Goal: Check status: Check status

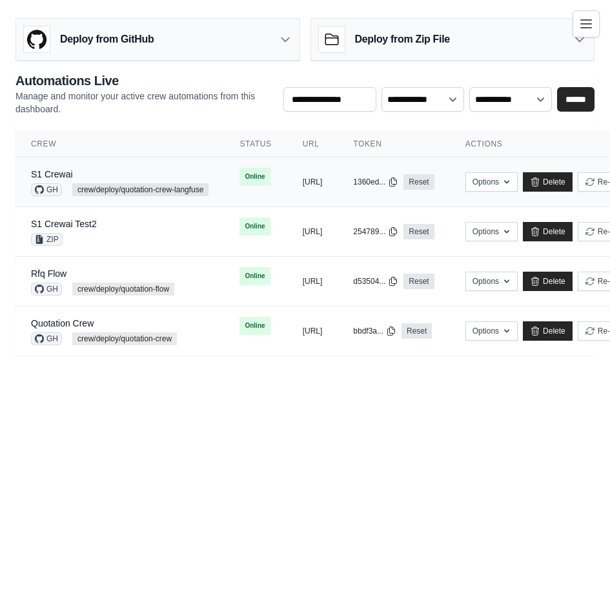
click at [213, 173] on td "S1 Crewai GH crew/deploy/quotation-crew-langfuse" at bounding box center [119, 183] width 209 height 50
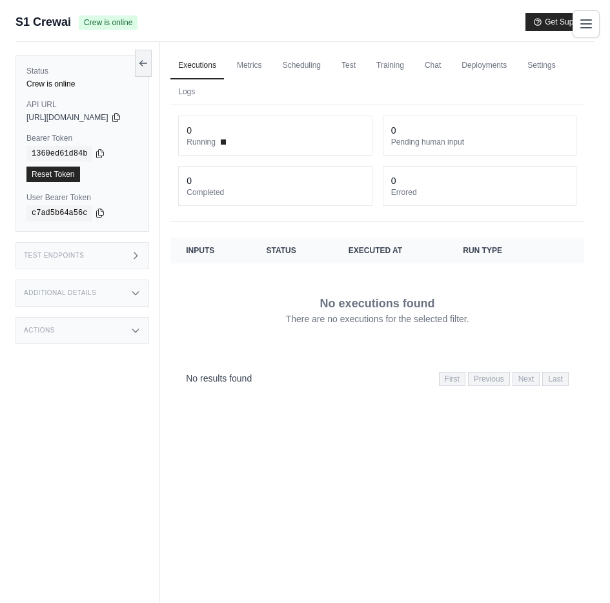
click at [145, 253] on div "Test Endpoints" at bounding box center [82, 255] width 134 height 27
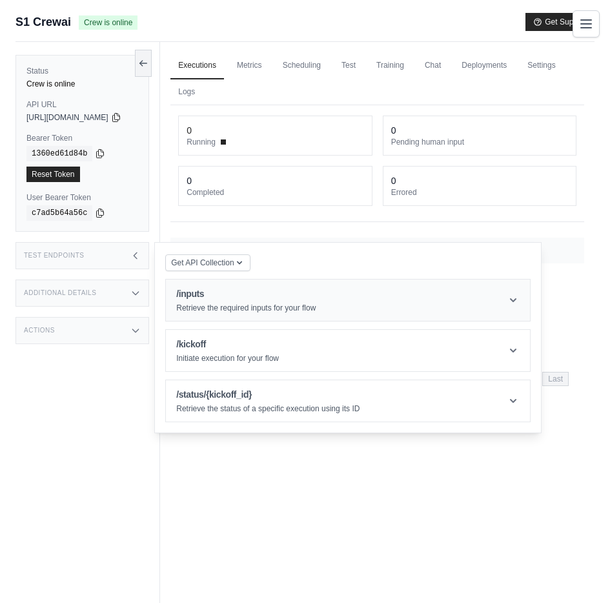
click at [307, 292] on h1 "/inputs" at bounding box center [245, 293] width 139 height 13
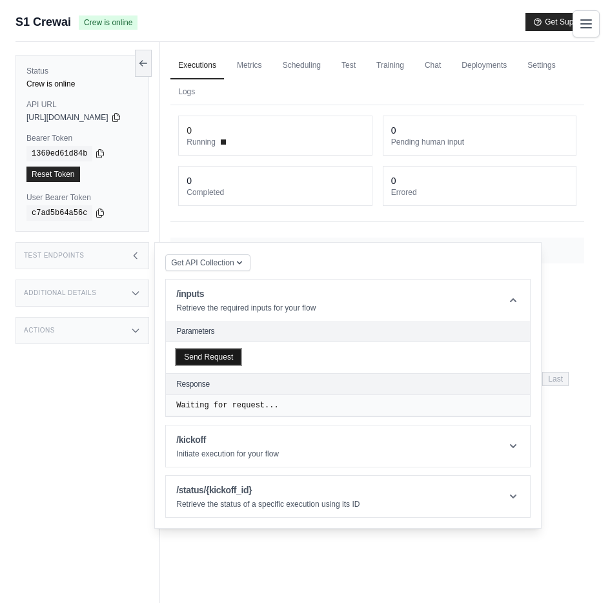
click at [230, 354] on button "Send Request" at bounding box center [208, 356] width 65 height 15
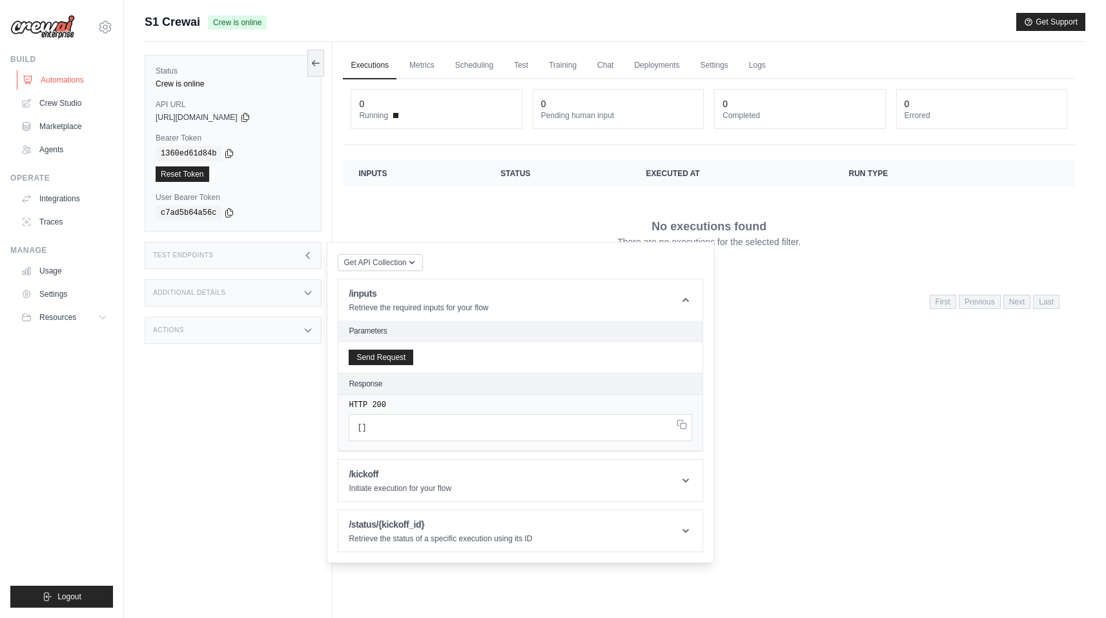
click at [52, 70] on link "Automations" at bounding box center [65, 80] width 97 height 21
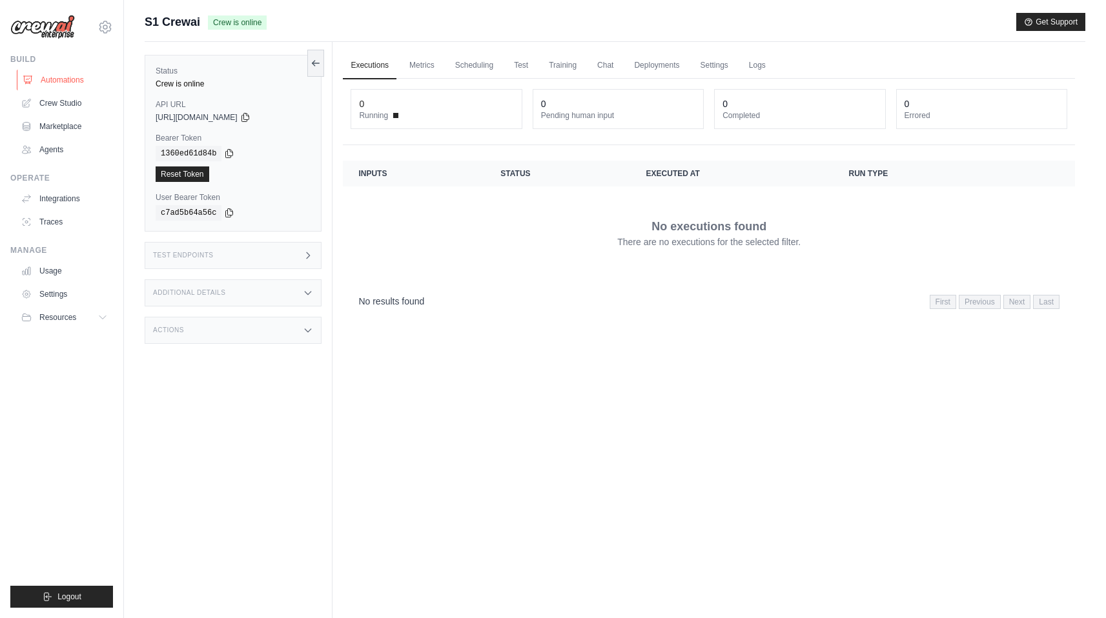
click at [56, 78] on link "Automations" at bounding box center [65, 80] width 97 height 21
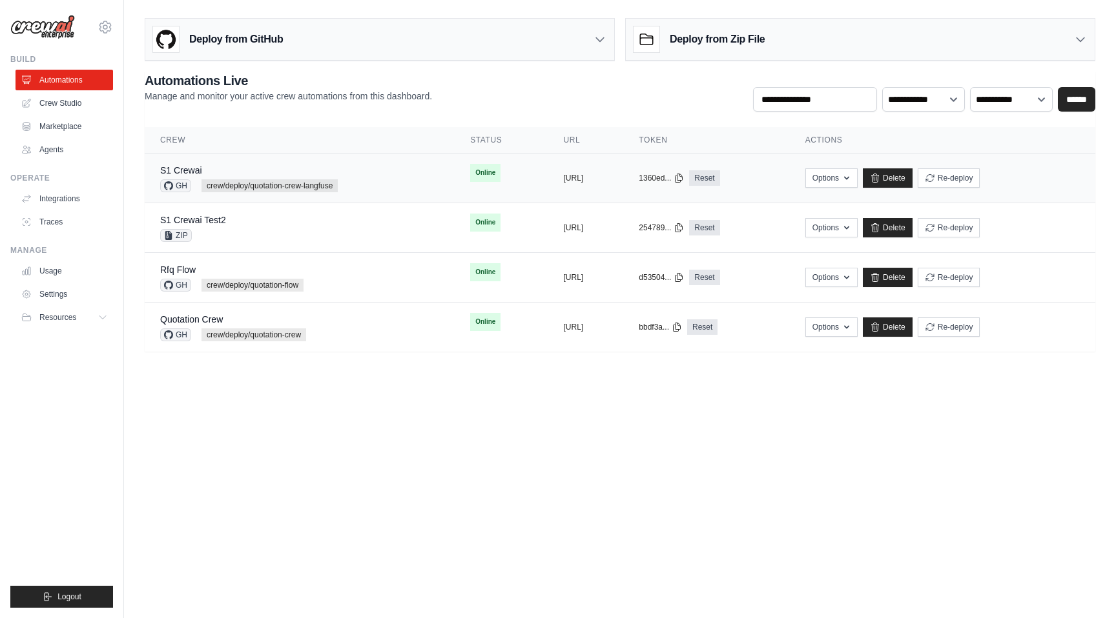
click at [381, 166] on div "S1 Crewai GH crew/deploy/quotation-crew-langfuse" at bounding box center [299, 178] width 279 height 28
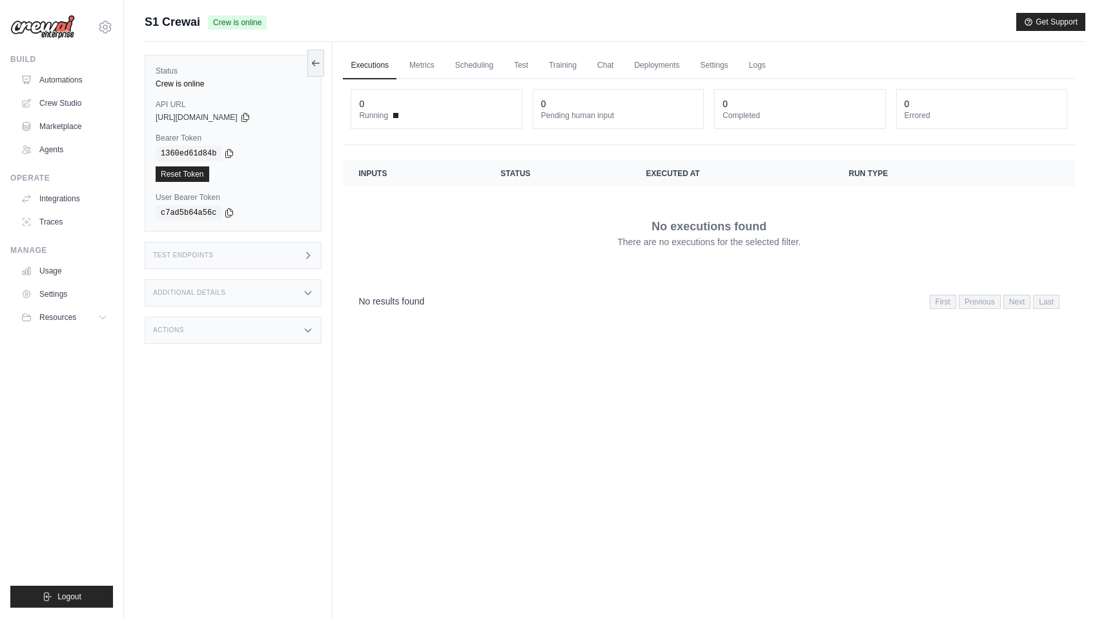
click at [236, 249] on div "Test Endpoints" at bounding box center [233, 255] width 177 height 27
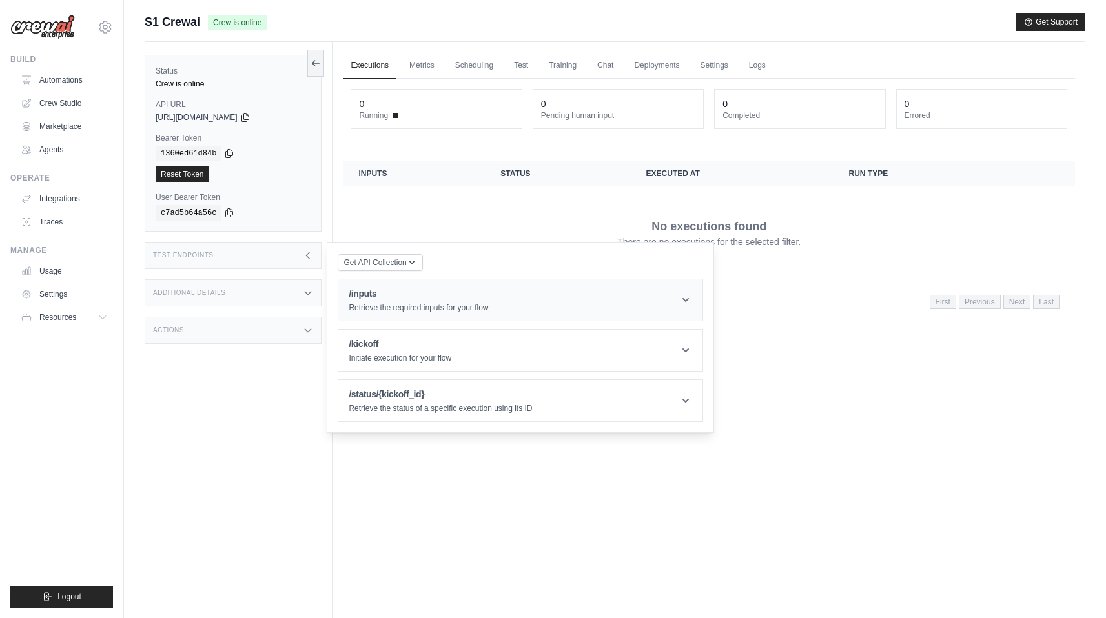
click at [401, 286] on header "/inputs Retrieve the required inputs for your flow" at bounding box center [520, 300] width 364 height 41
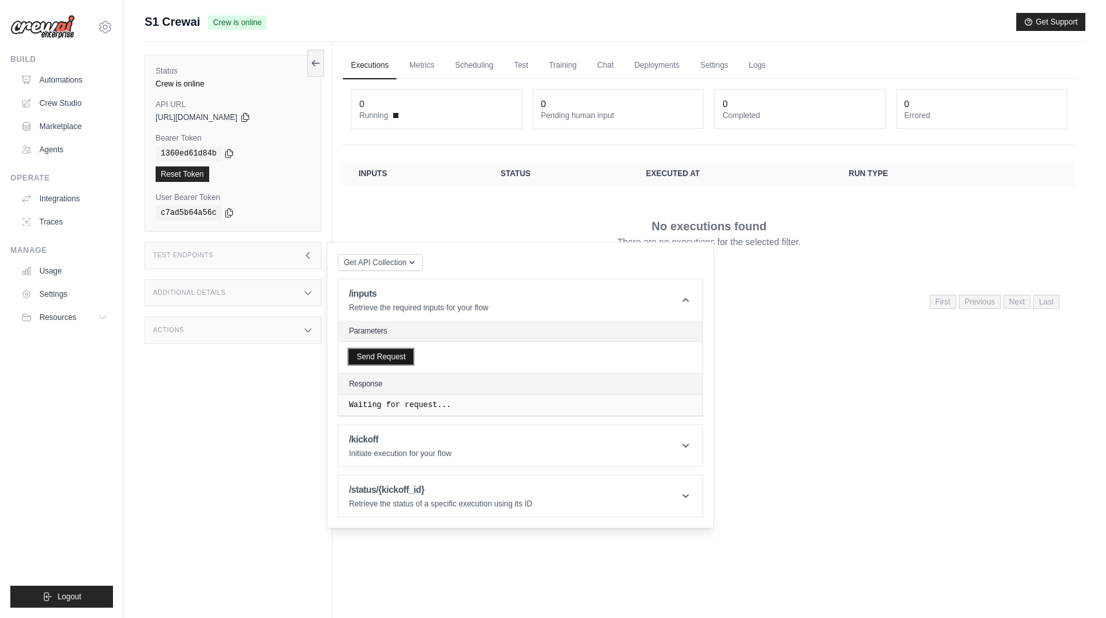
click at [385, 350] on button "Send Request" at bounding box center [381, 356] width 65 height 15
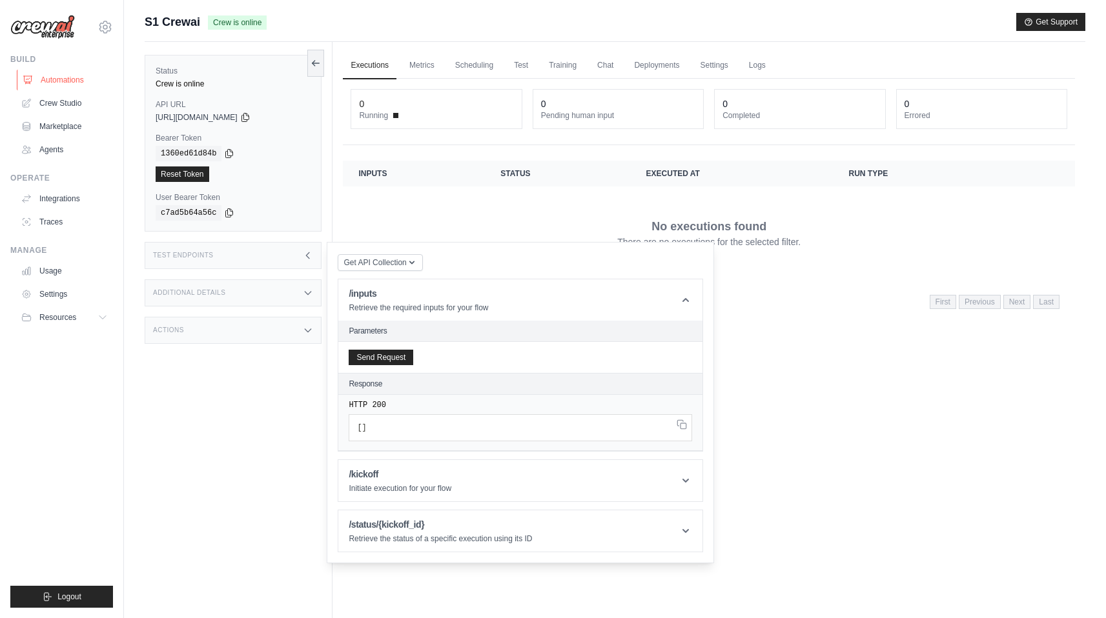
click at [63, 81] on link "Automations" at bounding box center [65, 80] width 97 height 21
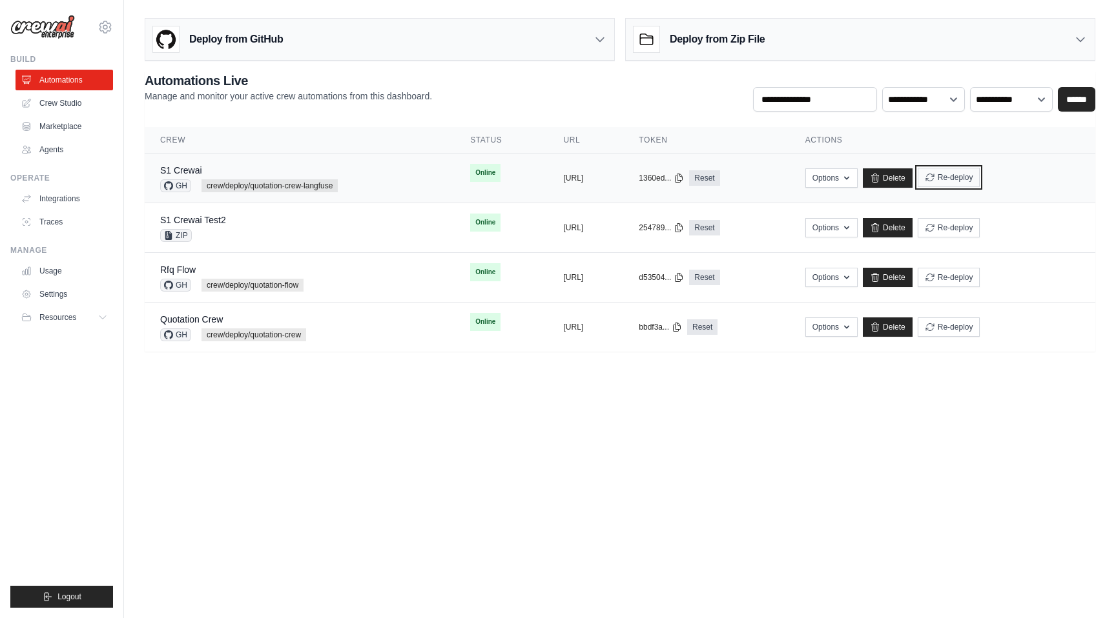
click at [980, 176] on button "Re-deploy" at bounding box center [948, 177] width 63 height 19
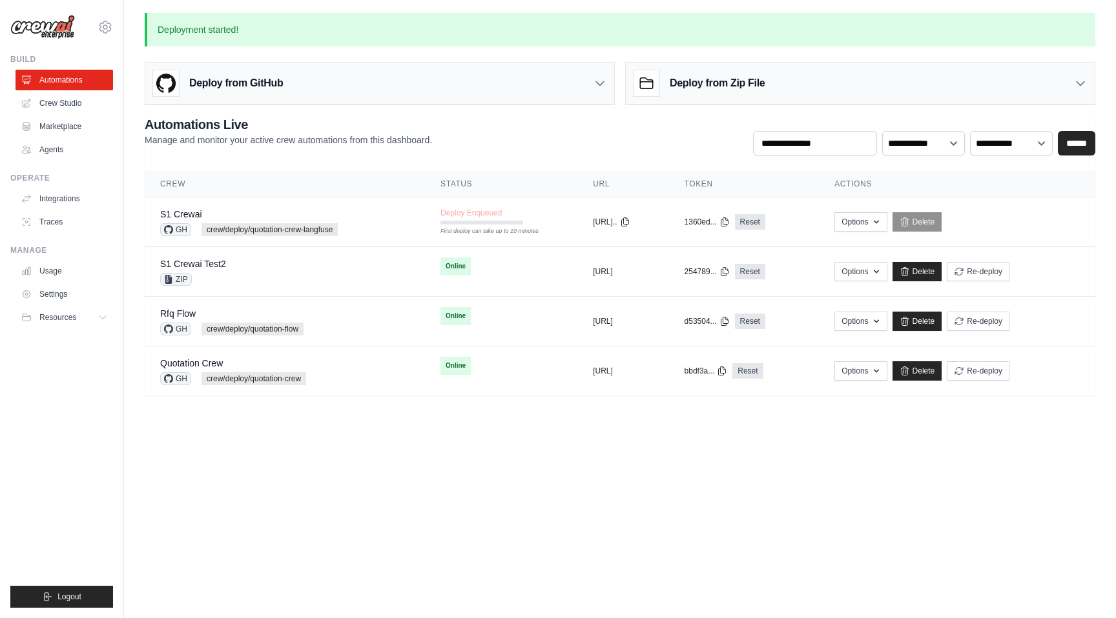
click at [700, 467] on body "jae-hyun.lee@kt.com Settings Build Automations Crew Studio" at bounding box center [558, 309] width 1116 height 618
click at [588, 524] on body "jae-hyun.lee@kt.com Settings Build Automations Crew Studio" at bounding box center [558, 309] width 1116 height 618
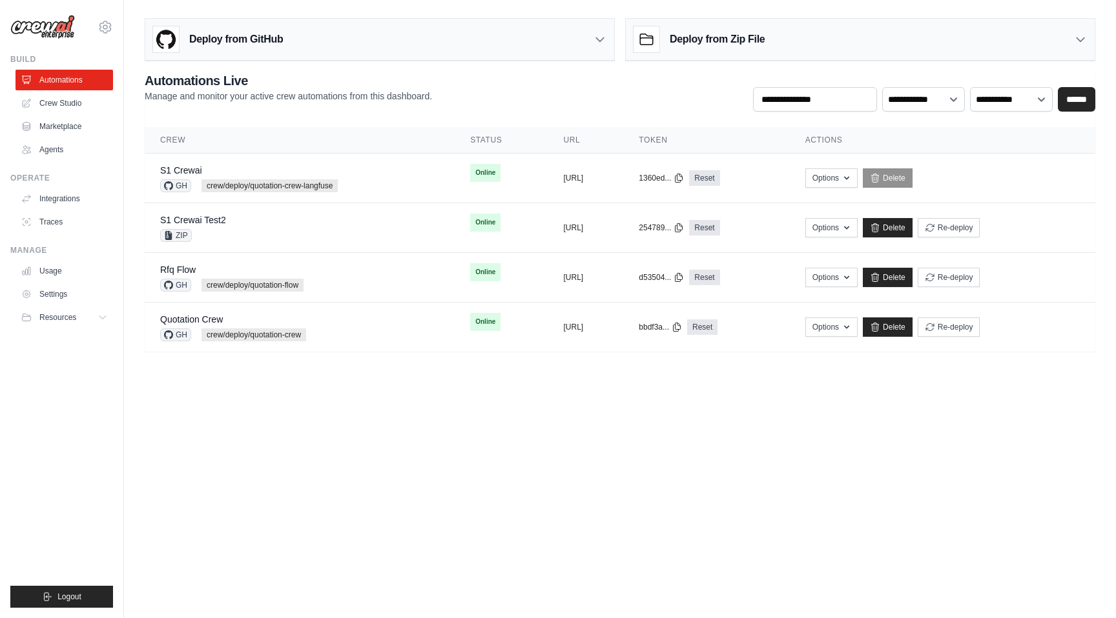
click at [684, 413] on body "[PERSON_NAME][EMAIL_ADDRESS][PERSON_NAME][DOMAIN_NAME] Settings Build Automatio…" at bounding box center [558, 309] width 1116 height 618
click at [623, 170] on td "copied [URL]" at bounding box center [585, 179] width 76 height 50
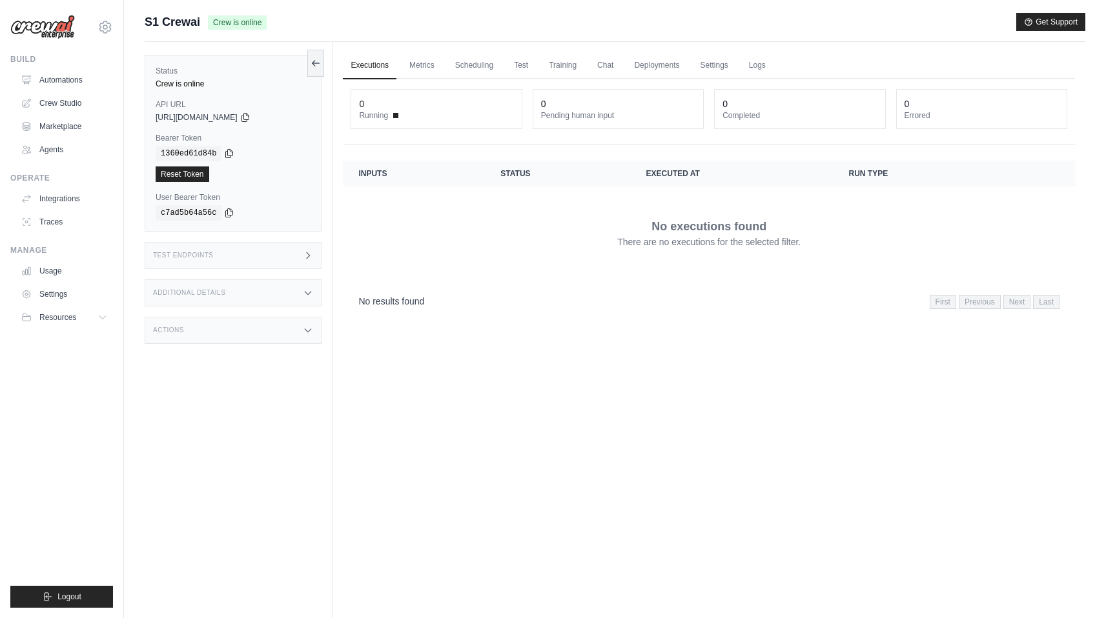
click at [293, 253] on div "Test Endpoints" at bounding box center [233, 255] width 177 height 27
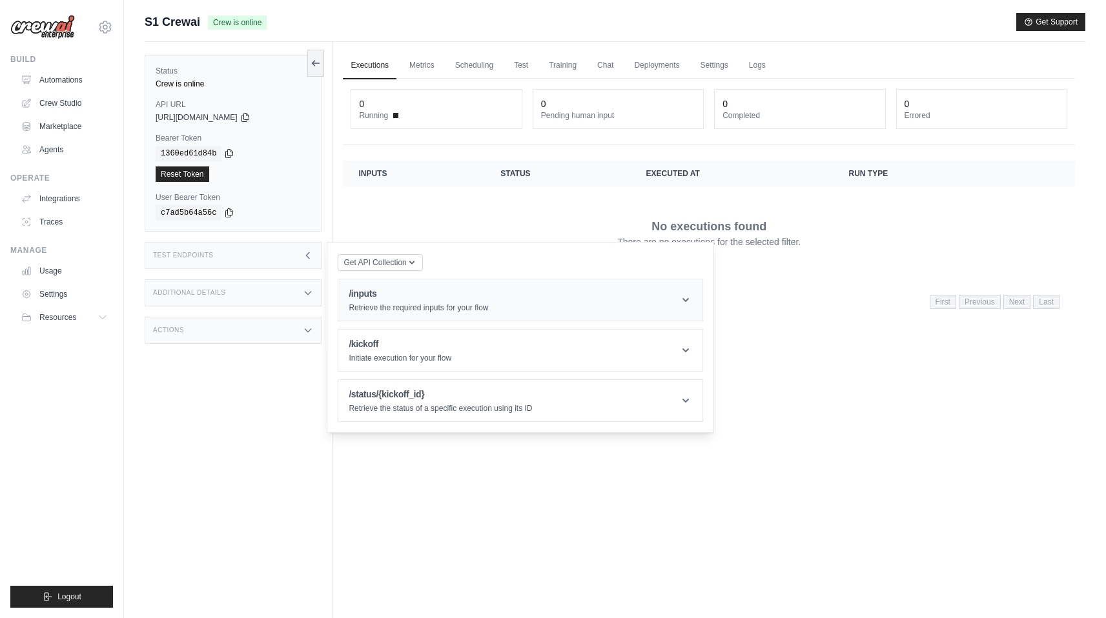
click at [438, 304] on p "Retrieve the required inputs for your flow" at bounding box center [418, 308] width 139 height 10
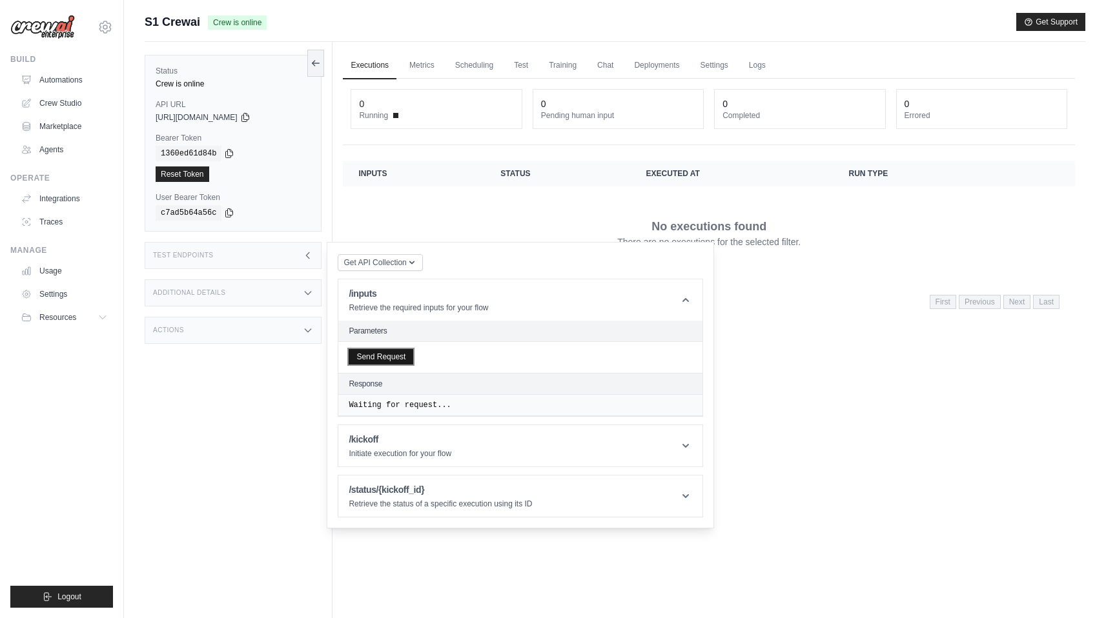
click at [371, 362] on button "Send Request" at bounding box center [381, 356] width 65 height 15
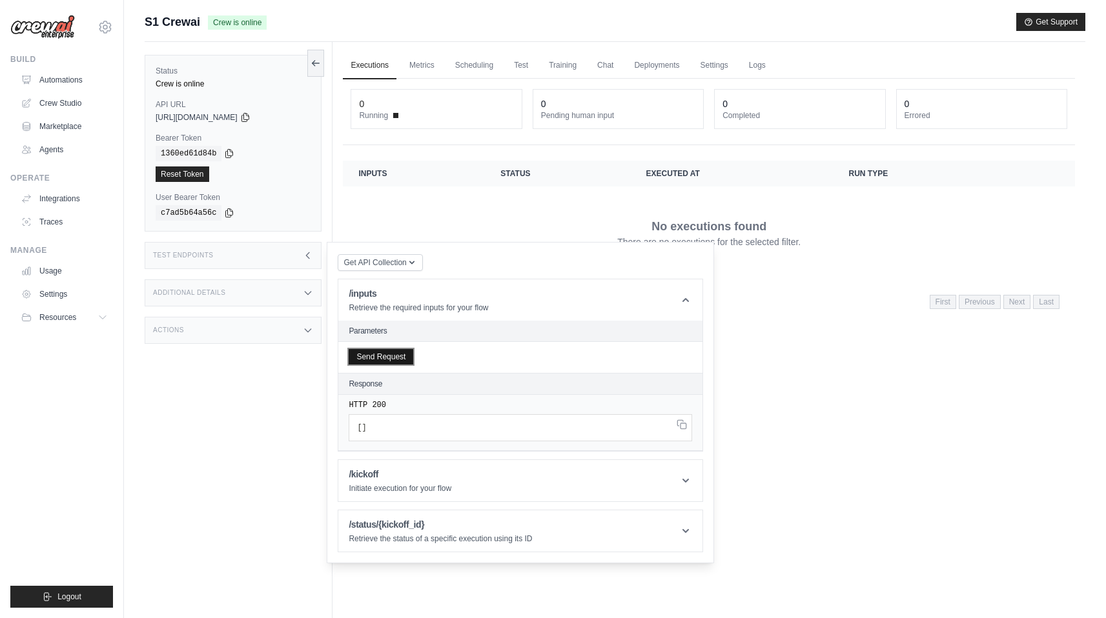
click at [382, 358] on button "Send Request" at bounding box center [381, 356] width 65 height 15
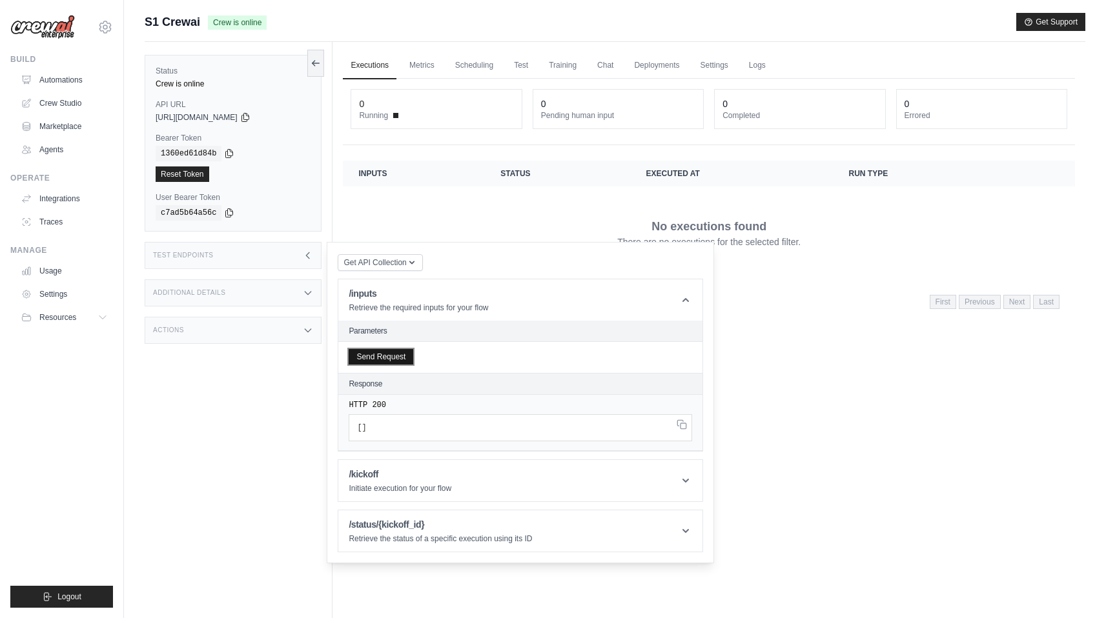
click at [382, 358] on button "Send Request" at bounding box center [381, 356] width 65 height 15
click at [748, 70] on link "Logs" at bounding box center [757, 65] width 32 height 27
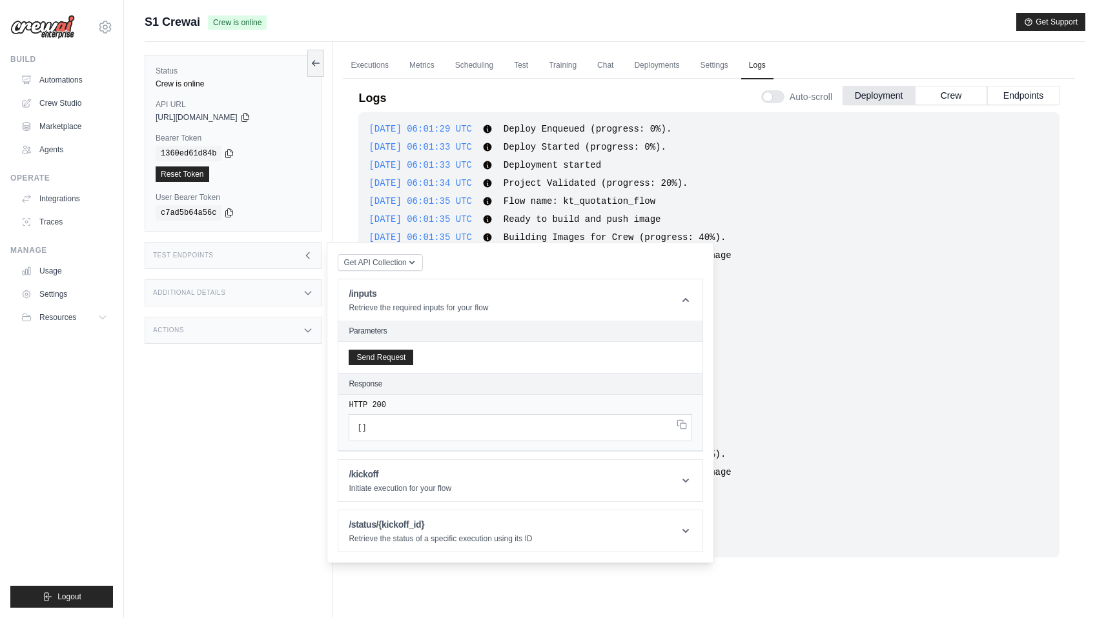
scroll to position [443, 0]
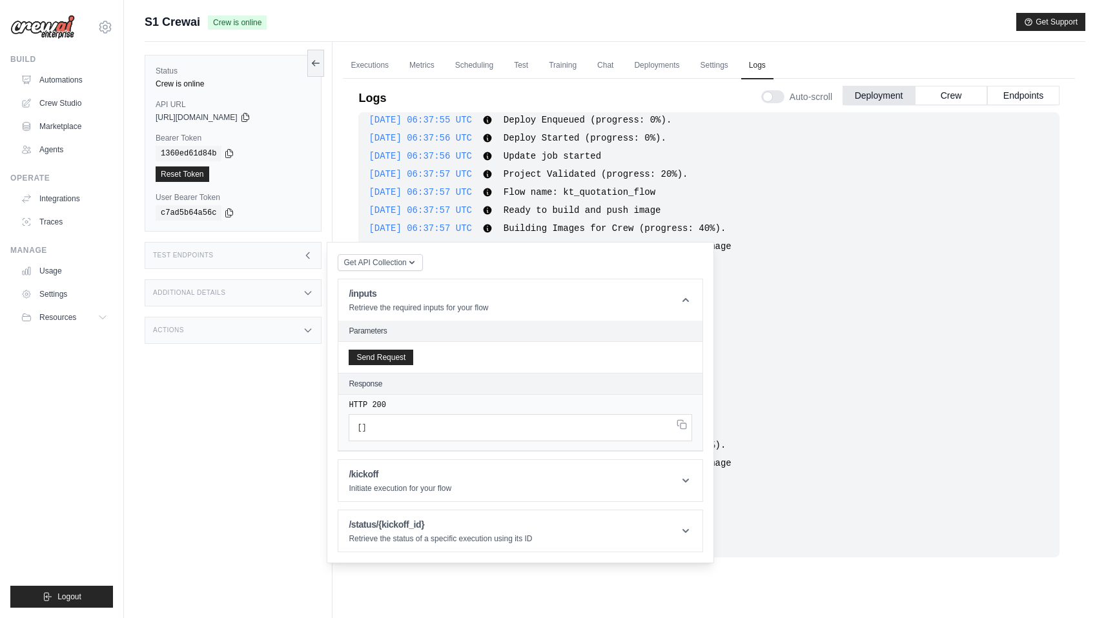
click at [787, 263] on div "2025-09-03 06:42:43 UTC Provisioning Crew (progress: 60%). Show more Show less" at bounding box center [709, 264] width 680 height 13
click at [274, 250] on div "Test Endpoints" at bounding box center [233, 255] width 177 height 27
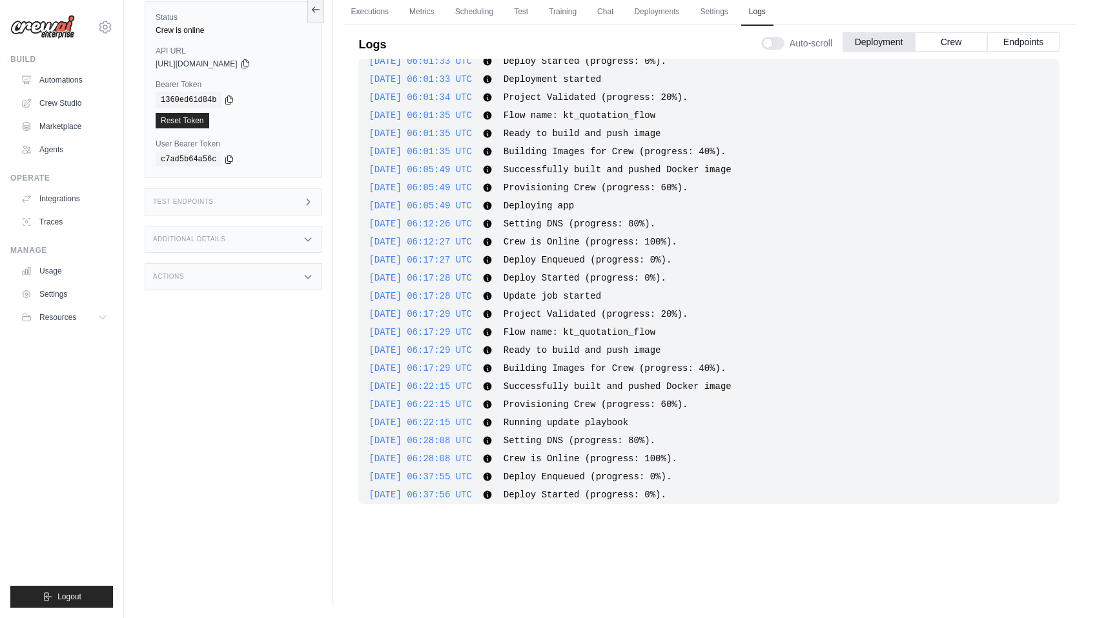
scroll to position [0, 0]
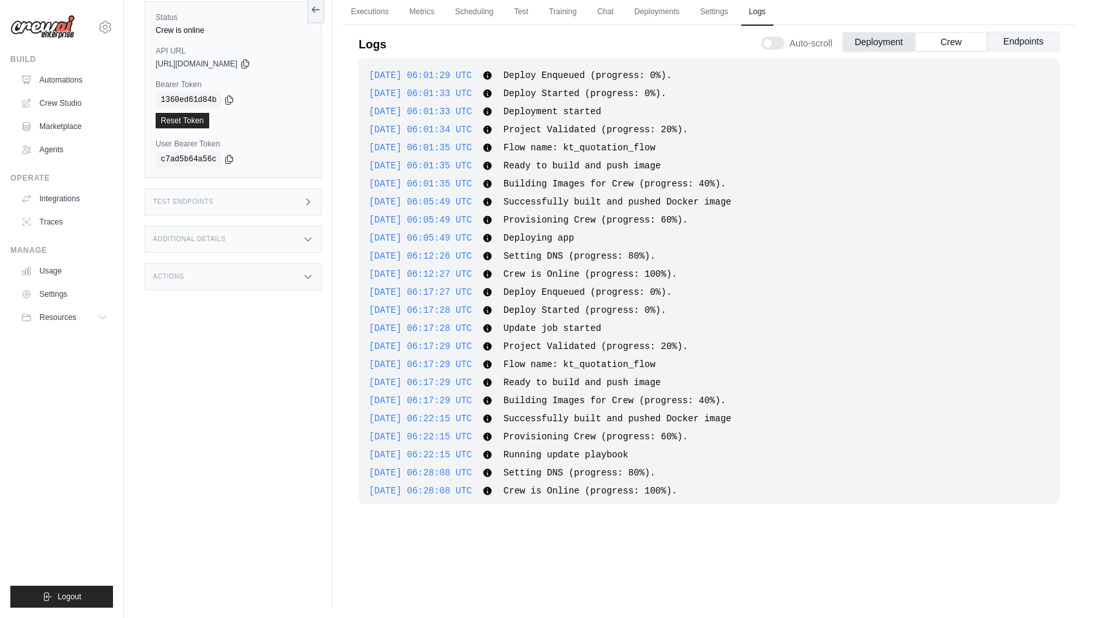
click at [1033, 45] on button "Endpoints" at bounding box center [1023, 41] width 72 height 19
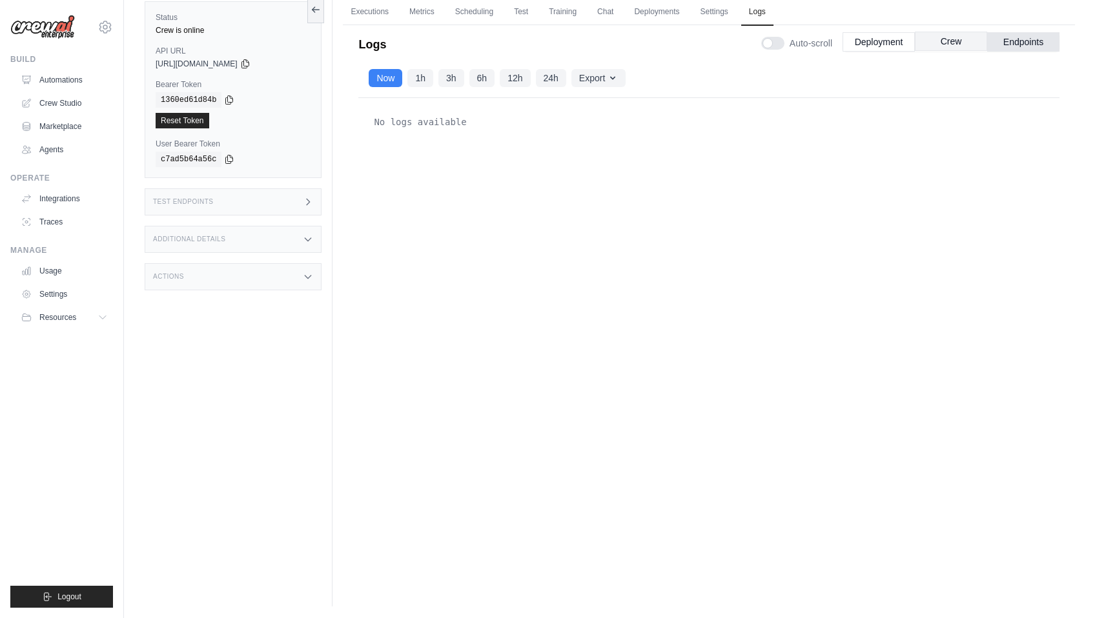
click at [954, 39] on button "Crew" at bounding box center [951, 41] width 72 height 19
click at [1043, 45] on button "Endpoints" at bounding box center [1023, 41] width 72 height 19
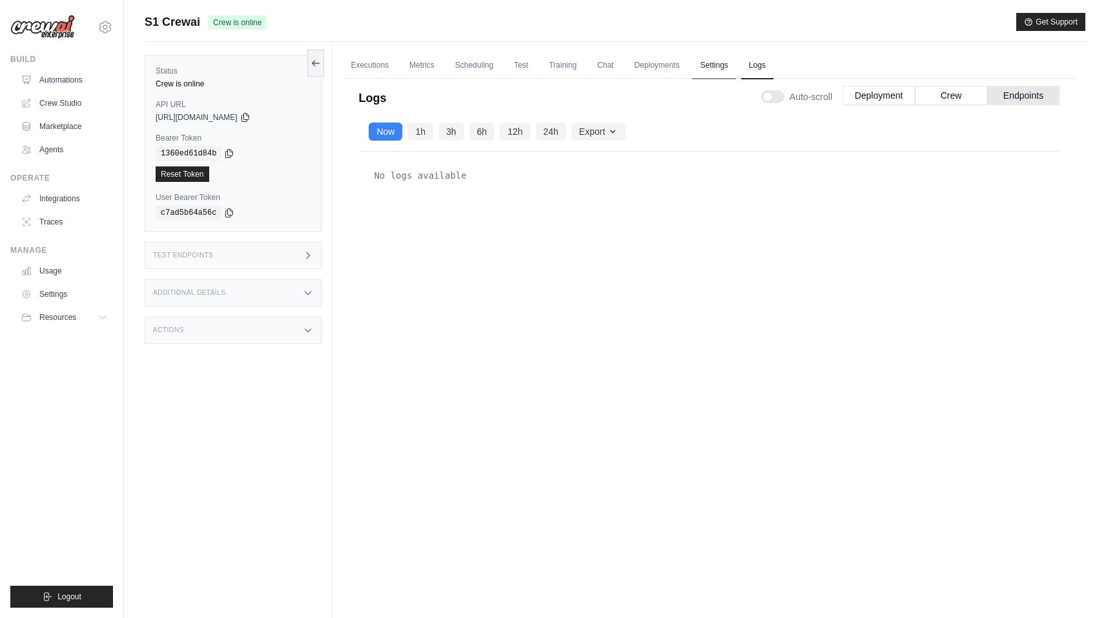
click at [710, 61] on link "Settings" at bounding box center [713, 65] width 43 height 27
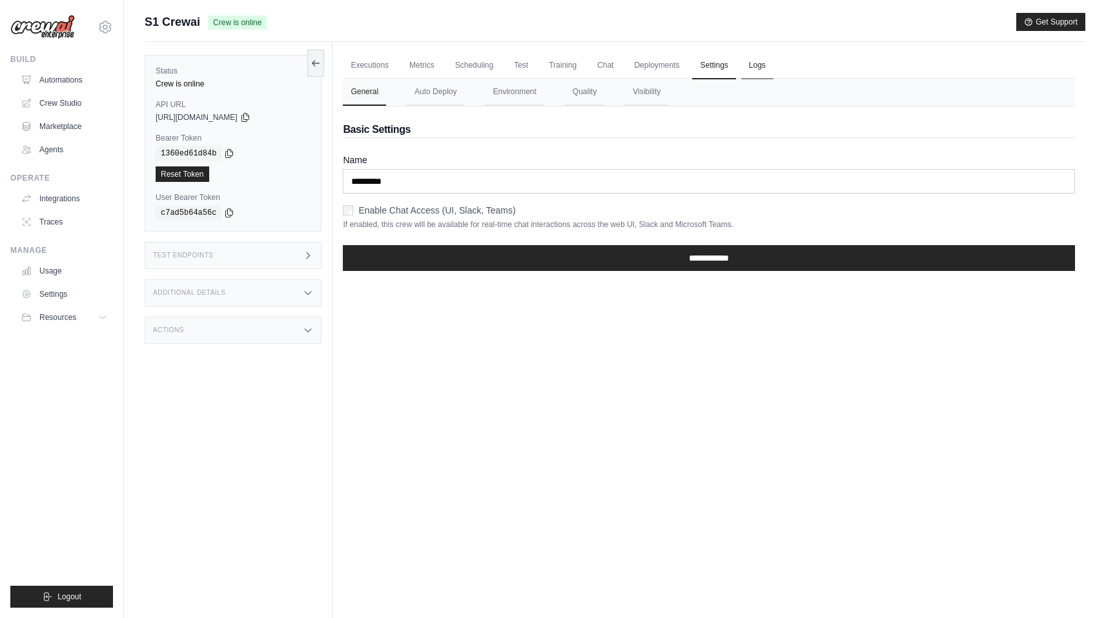
click at [741, 63] on link "Logs" at bounding box center [757, 65] width 32 height 27
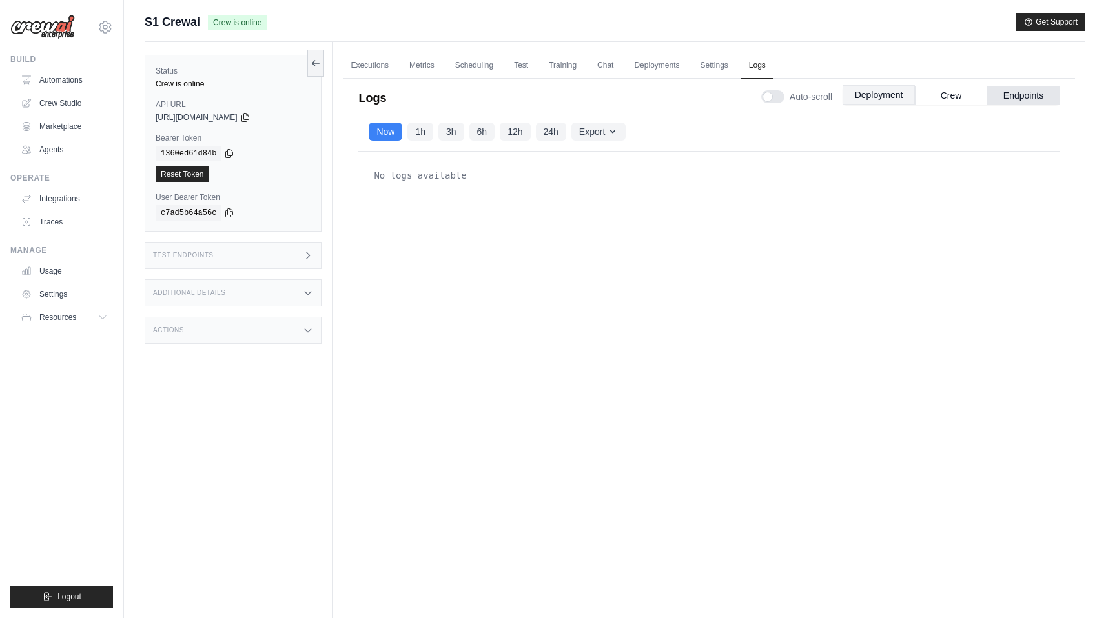
click at [881, 91] on button "Deployment" at bounding box center [879, 94] width 72 height 19
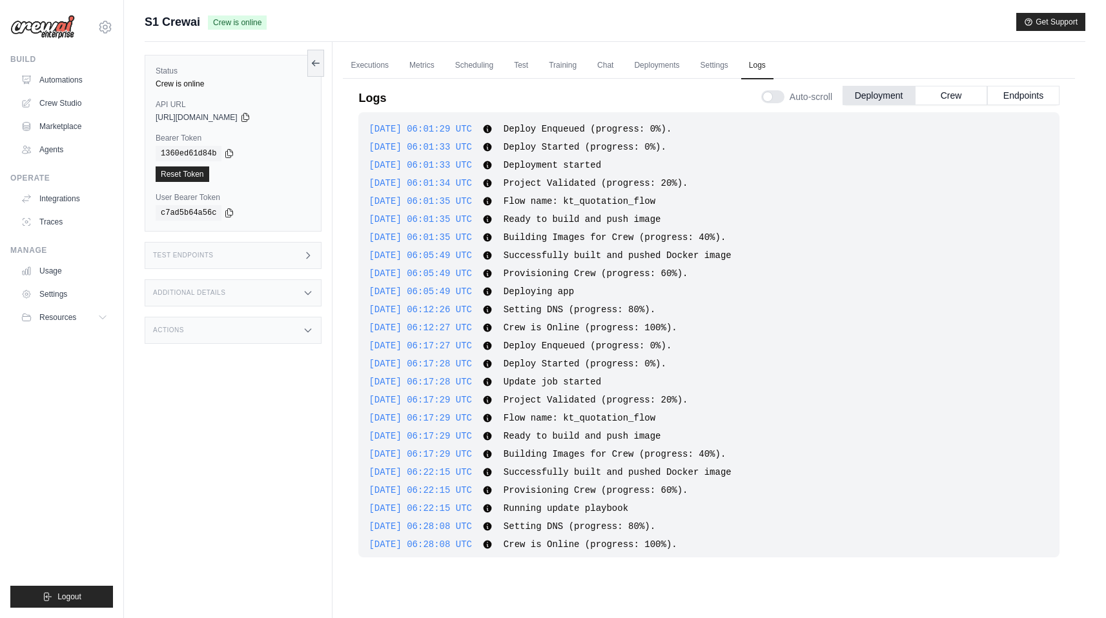
click at [682, 387] on div "2025-09-03 06:17:28 UTC Update job started Show more Show less" at bounding box center [709, 382] width 680 height 13
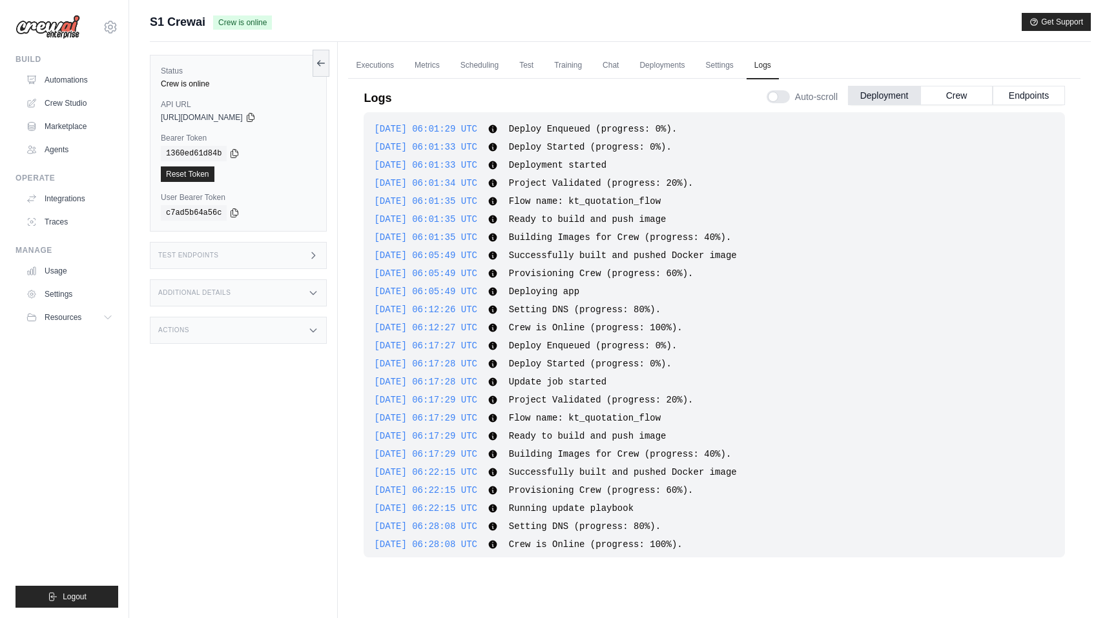
scroll to position [443, 0]
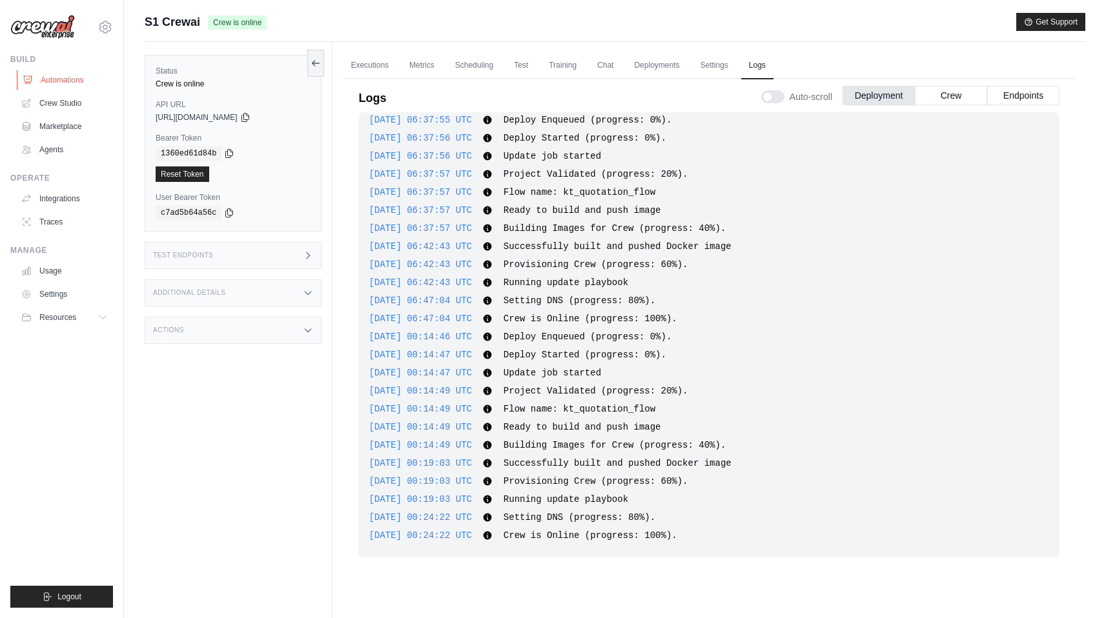
click at [75, 81] on link "Automations" at bounding box center [65, 80] width 97 height 21
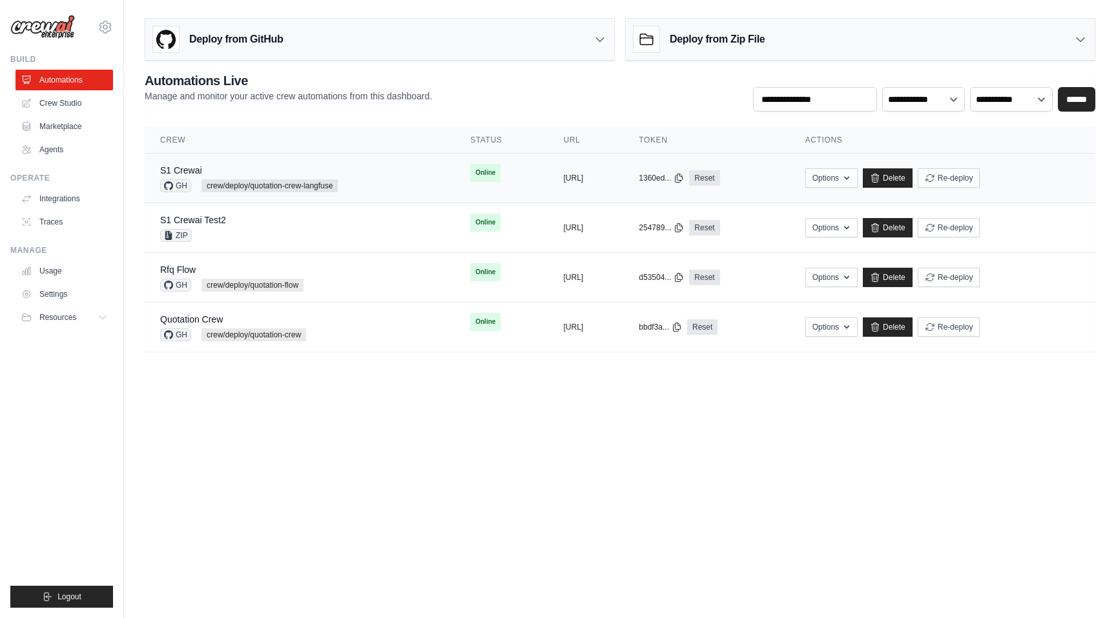
click at [608, 179] on div "copied https://s1-crewai-a9f1fb87-2b94-4f2" at bounding box center [585, 178] width 45 height 10
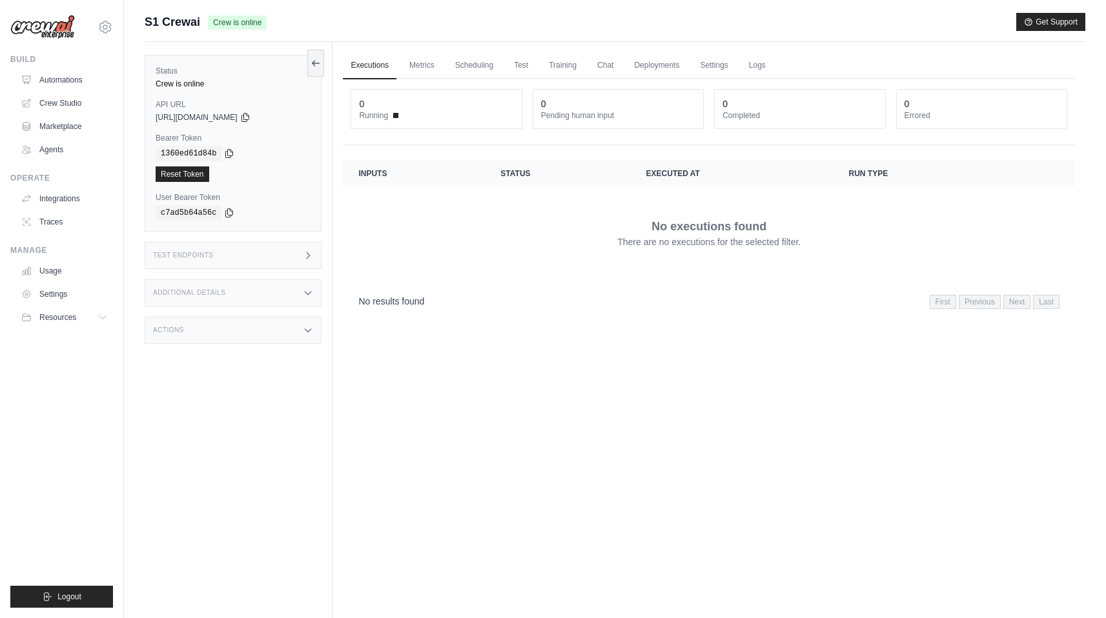
click at [311, 238] on div "Status Crew is online API URL copied https://s1-crewai-a9f1fb87-2b94-4f28-befd-…" at bounding box center [239, 351] width 188 height 618
click at [301, 254] on div "Test Endpoints" at bounding box center [233, 255] width 177 height 27
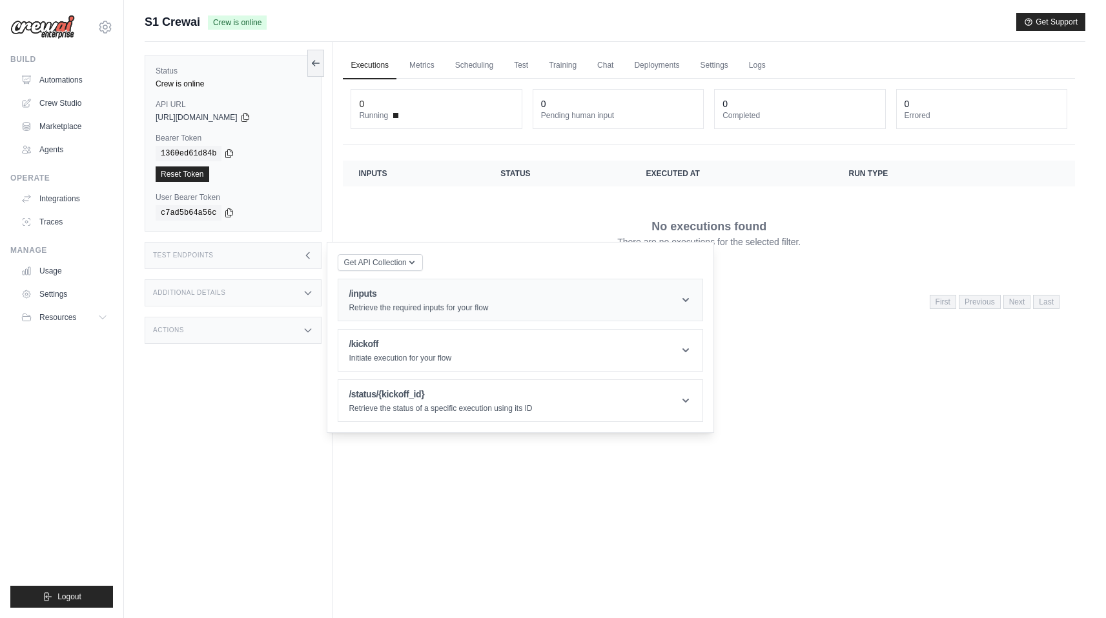
click at [387, 289] on h1 "/inputs" at bounding box center [418, 293] width 139 height 13
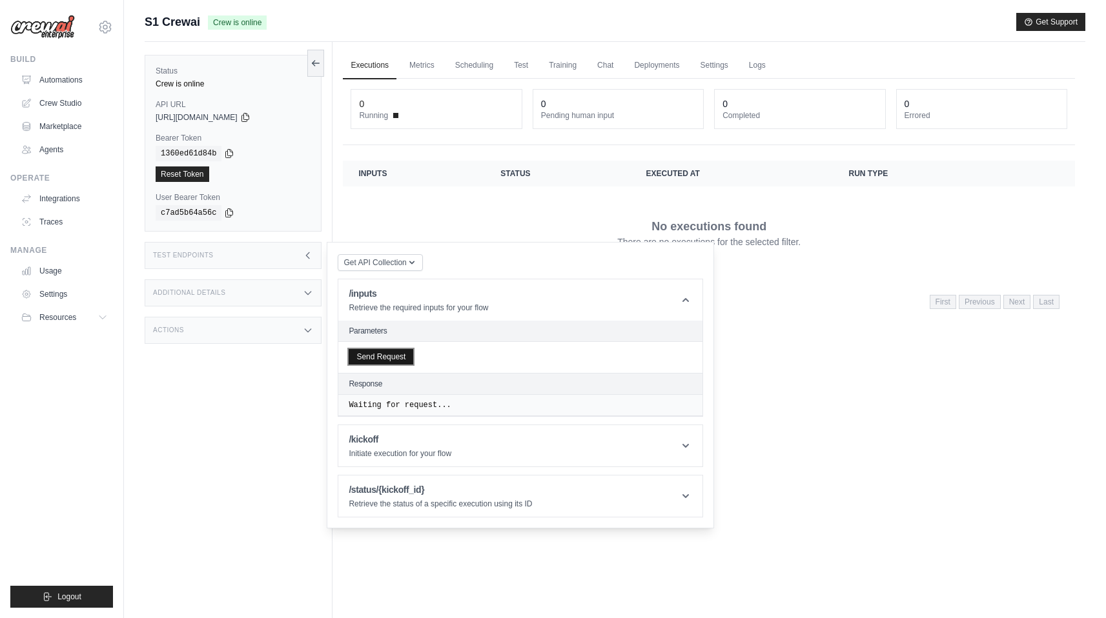
click at [380, 356] on button "Send Request" at bounding box center [381, 356] width 65 height 15
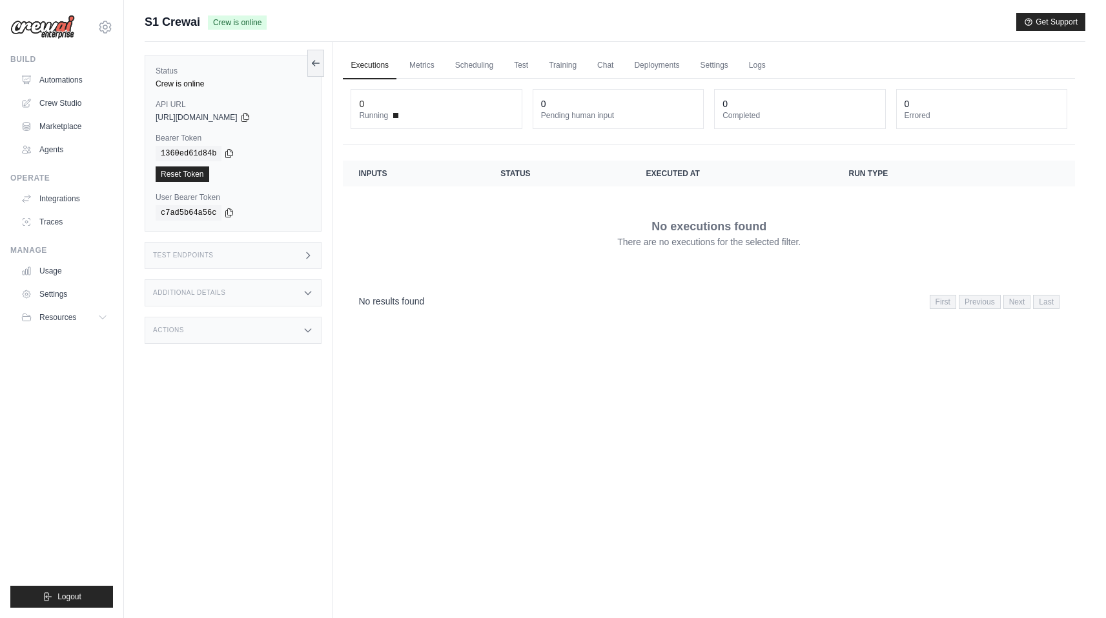
click at [242, 258] on div "Test Endpoints" at bounding box center [233, 255] width 177 height 27
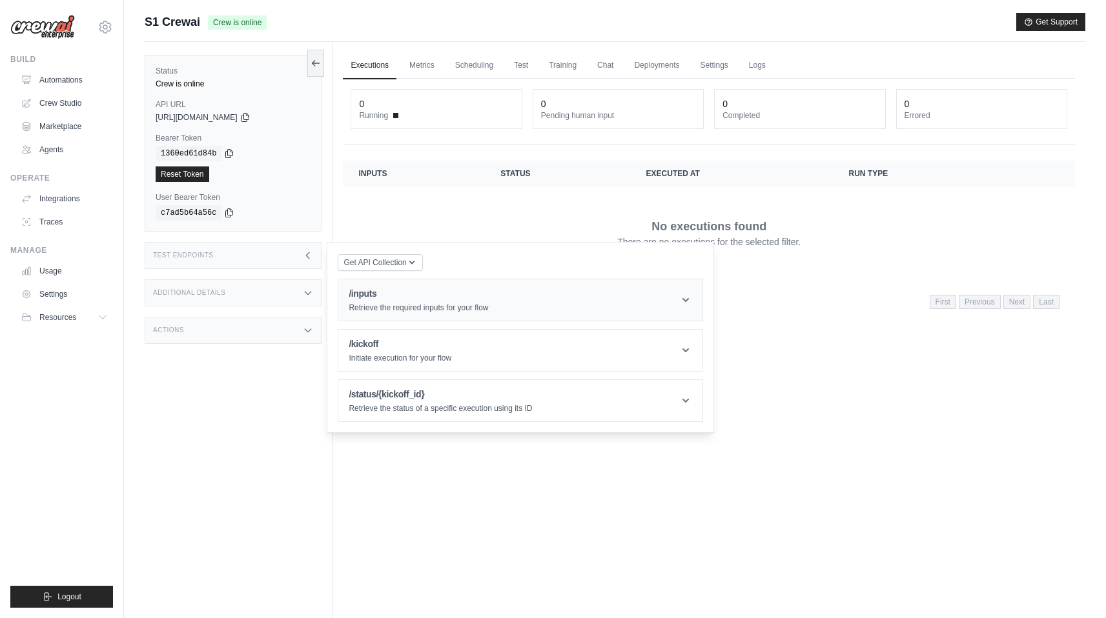
click at [405, 306] on p "Retrieve the required inputs for your flow" at bounding box center [418, 308] width 139 height 10
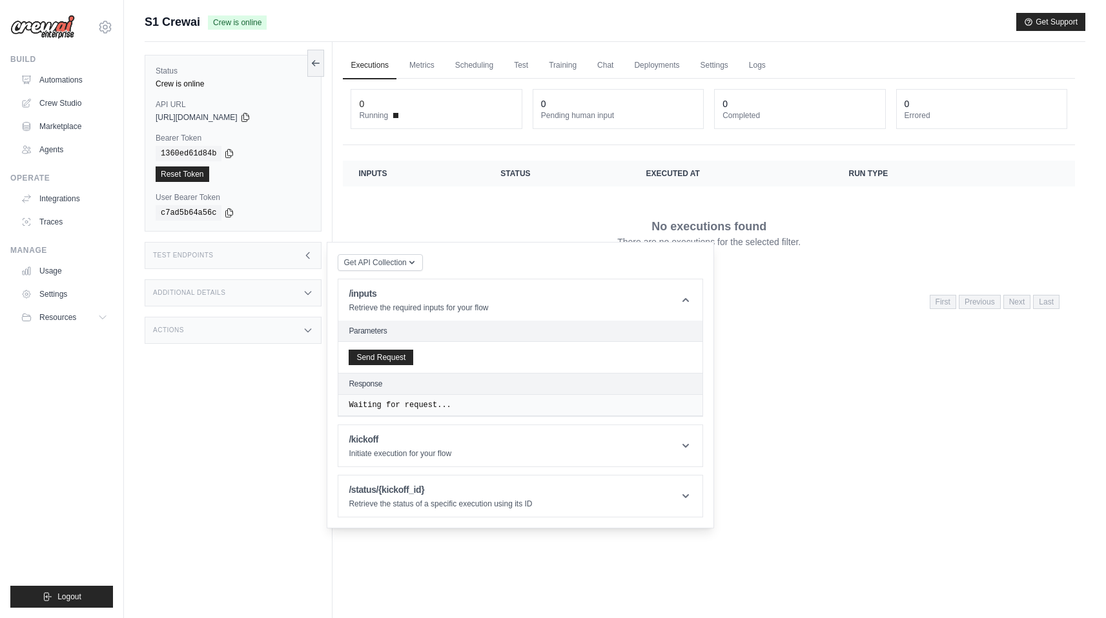
click at [396, 349] on div "Send Request" at bounding box center [520, 357] width 364 height 31
click at [389, 354] on button "Send Request" at bounding box center [381, 356] width 65 height 15
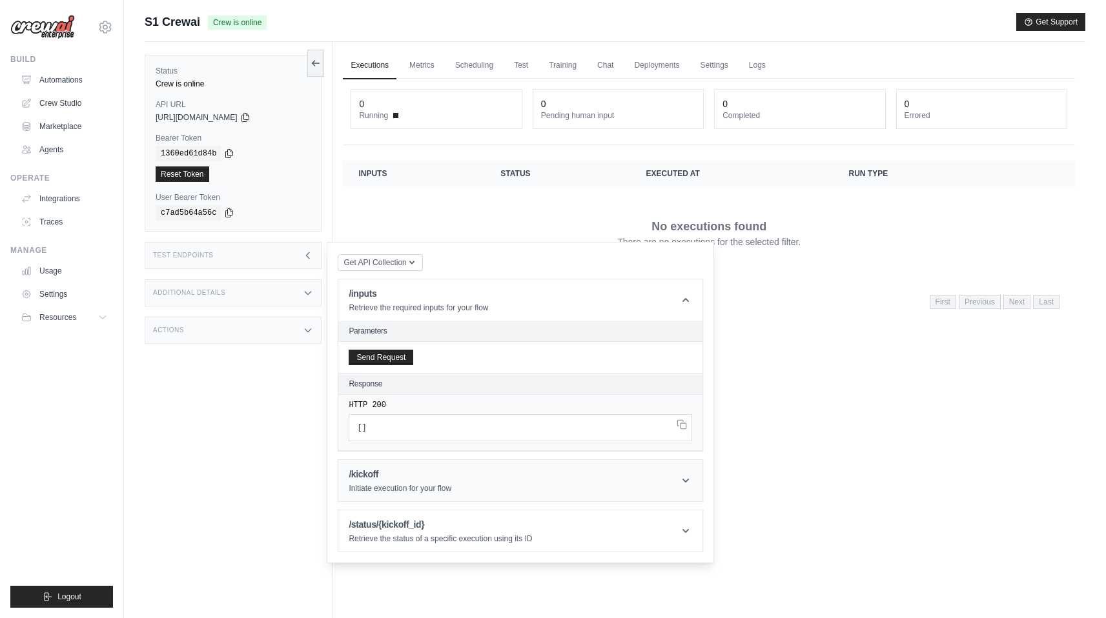
click at [392, 490] on p "Initiate execution for your flow" at bounding box center [400, 489] width 103 height 10
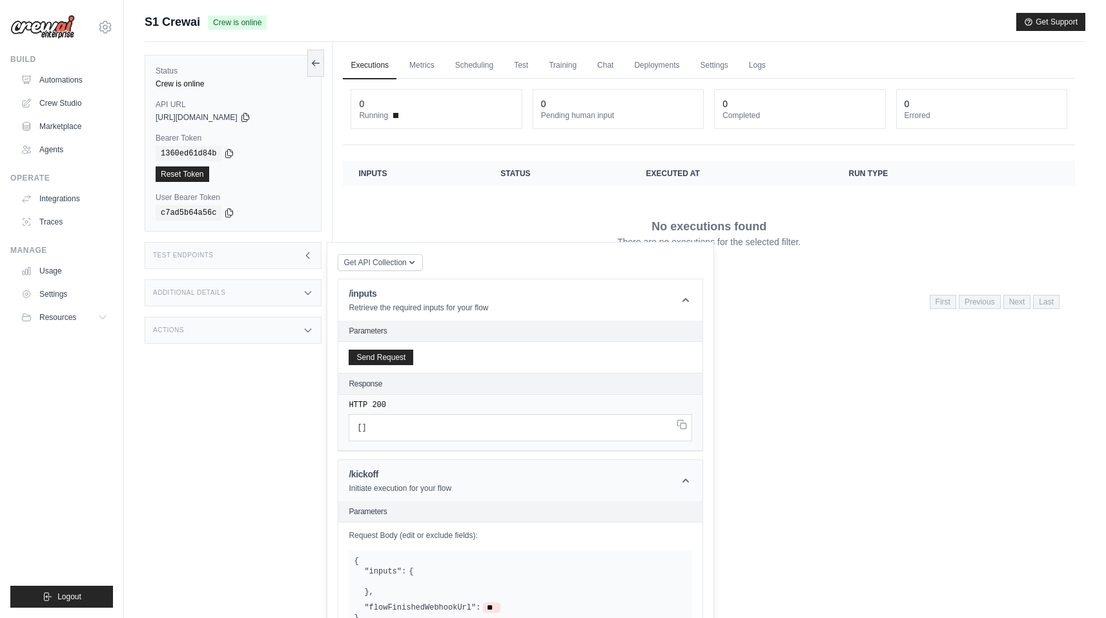
scroll to position [114, 0]
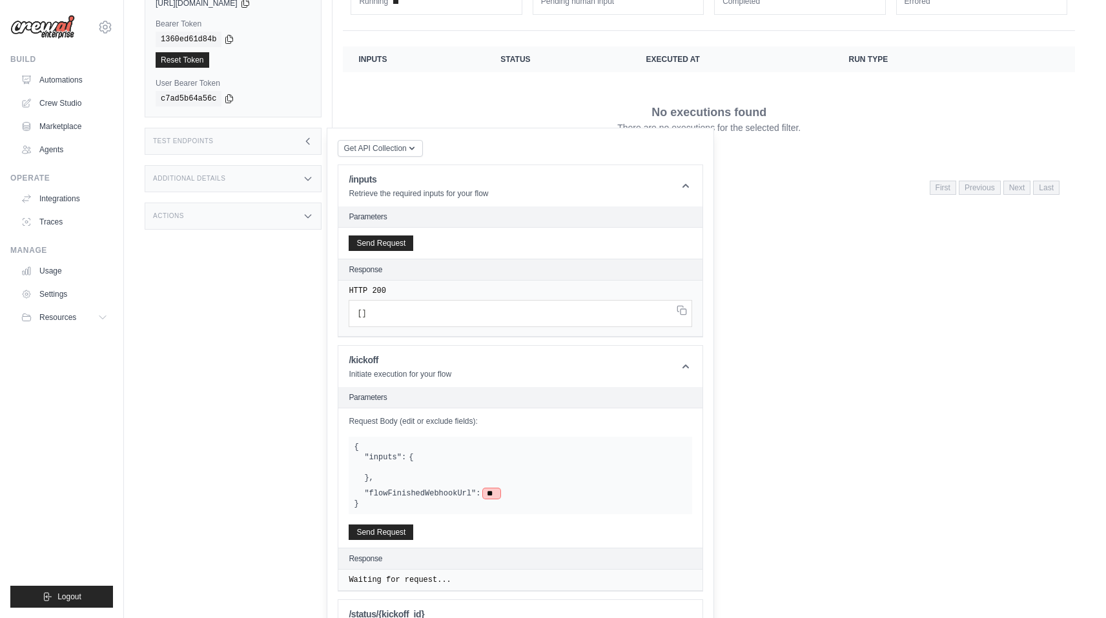
click at [485, 493] on span "**" at bounding box center [491, 494] width 17 height 10
click at [496, 493] on span "**" at bounding box center [491, 494] width 17 height 10
click at [495, 493] on span "**" at bounding box center [491, 494] width 17 height 10
click at [376, 244] on button "Send Request" at bounding box center [381, 242] width 65 height 15
click at [402, 139] on button "Get API Collection" at bounding box center [380, 147] width 85 height 17
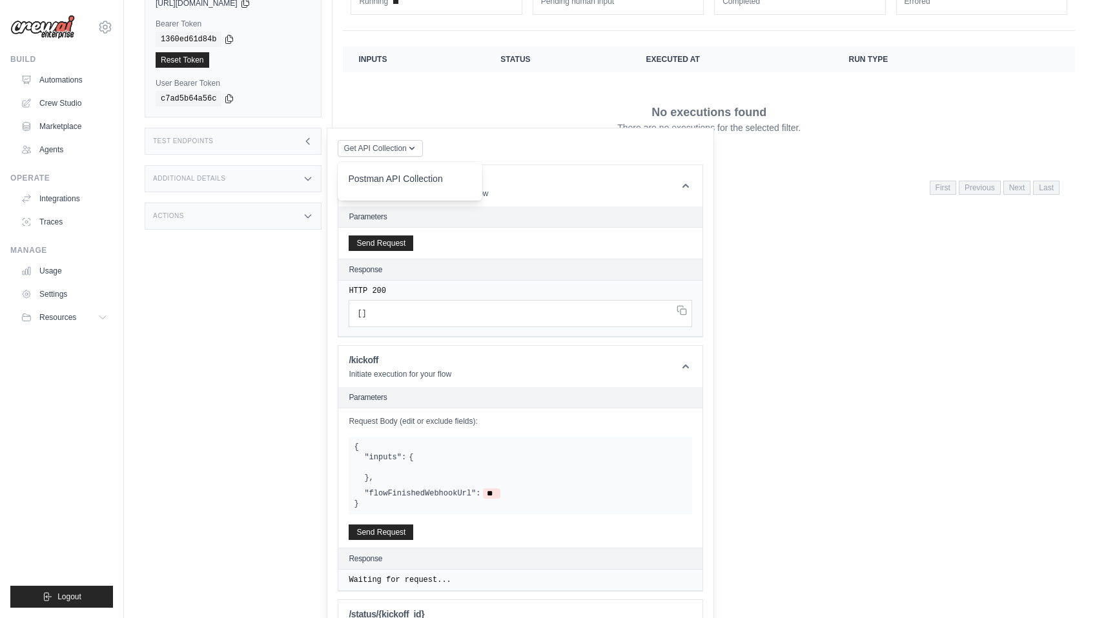
click at [762, 238] on div "Executions Metrics Scheduling Test Training Chat Deployments Settings Logs 0 Ru…" at bounding box center [708, 237] width 753 height 618
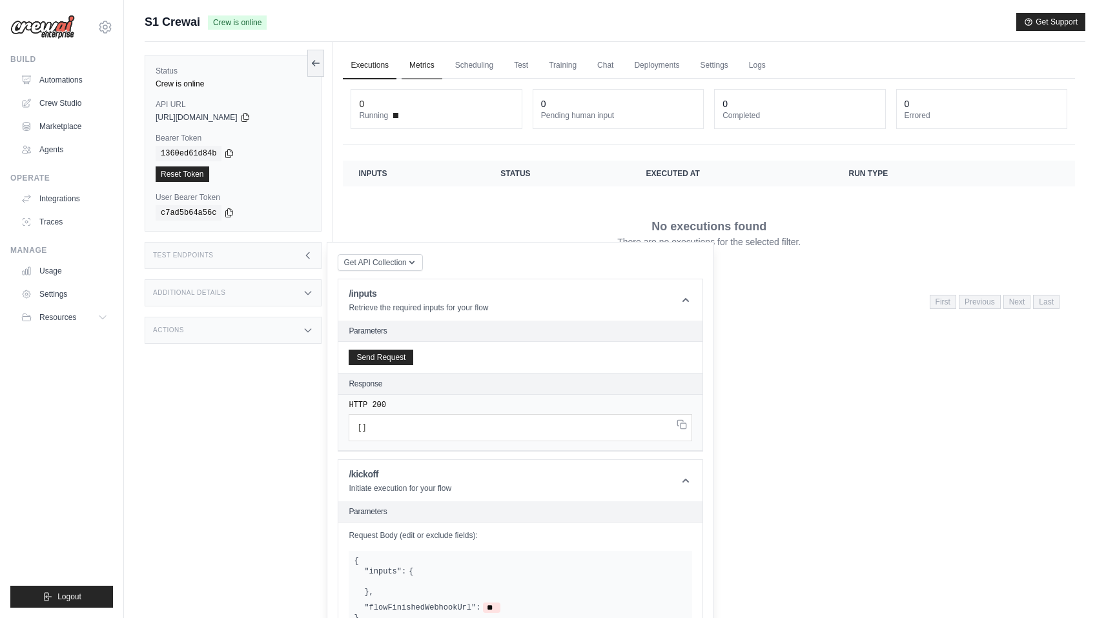
click at [419, 64] on link "Metrics" at bounding box center [422, 65] width 41 height 27
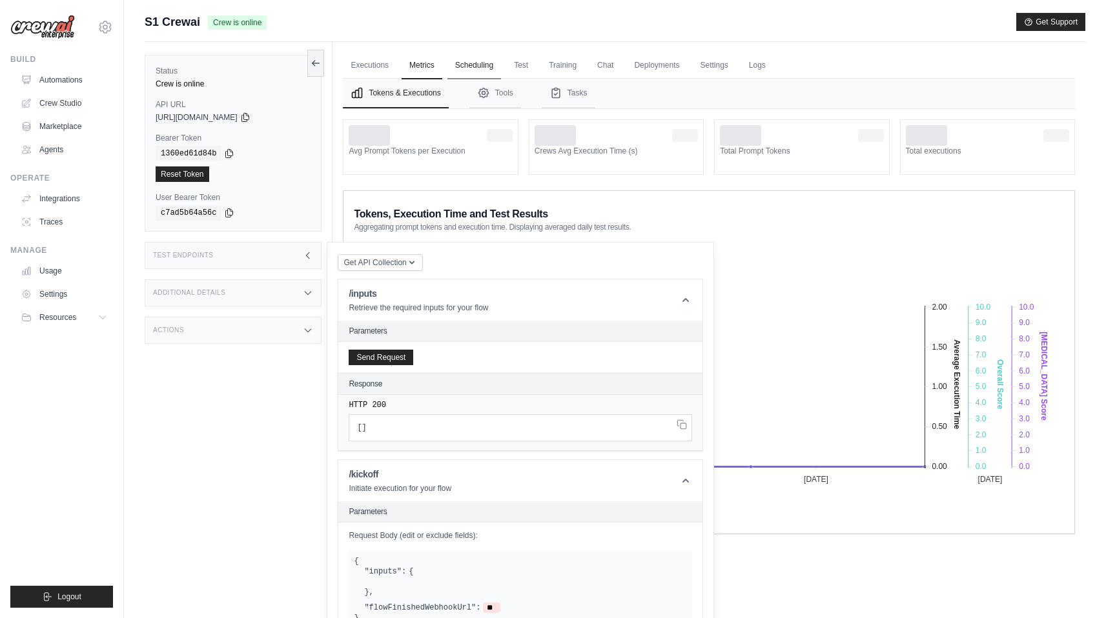
click at [473, 65] on link "Scheduling" at bounding box center [474, 65] width 54 height 27
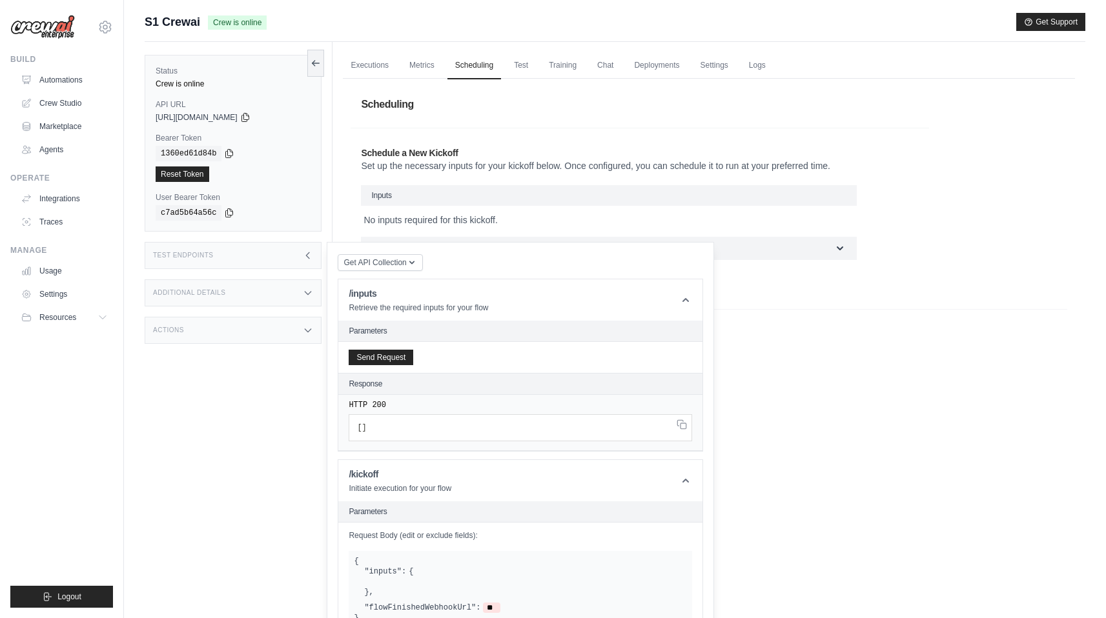
click at [531, 72] on ul "Executions Metrics Scheduling Test Training Chat Deployments Settings Logs" at bounding box center [709, 65] width 732 height 26
click at [304, 265] on div "Test Endpoints" at bounding box center [233, 255] width 177 height 27
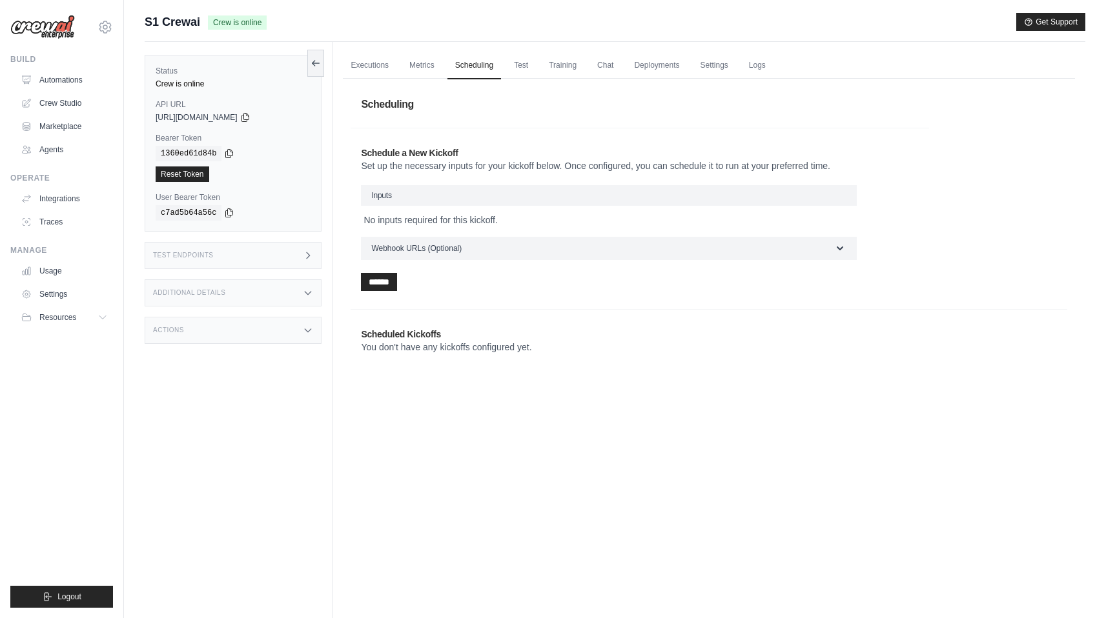
click at [302, 261] on div "Test Endpoints" at bounding box center [233, 255] width 177 height 27
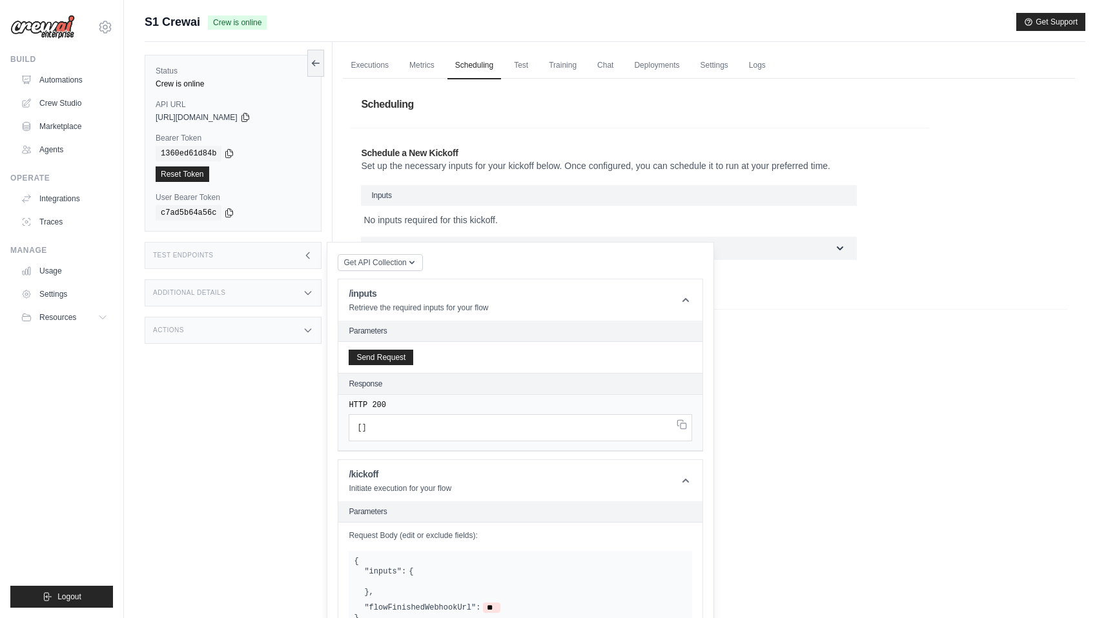
click at [303, 258] on icon at bounding box center [308, 255] width 10 height 10
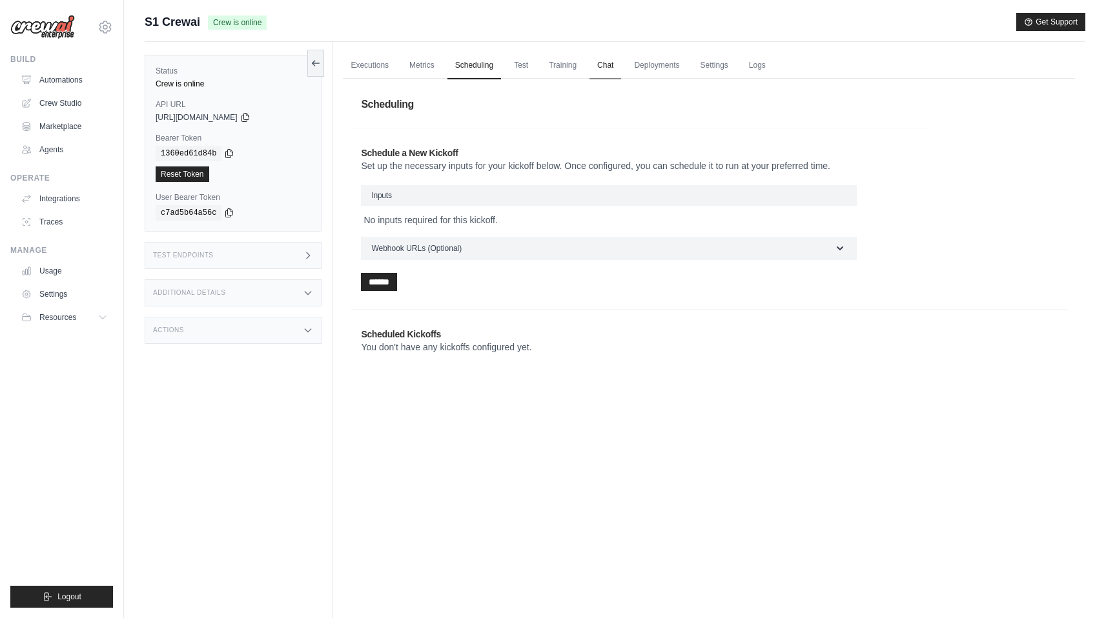
click at [589, 61] on link "Chat" at bounding box center [605, 65] width 32 height 27
click at [635, 57] on link "Deployments" at bounding box center [656, 65] width 61 height 27
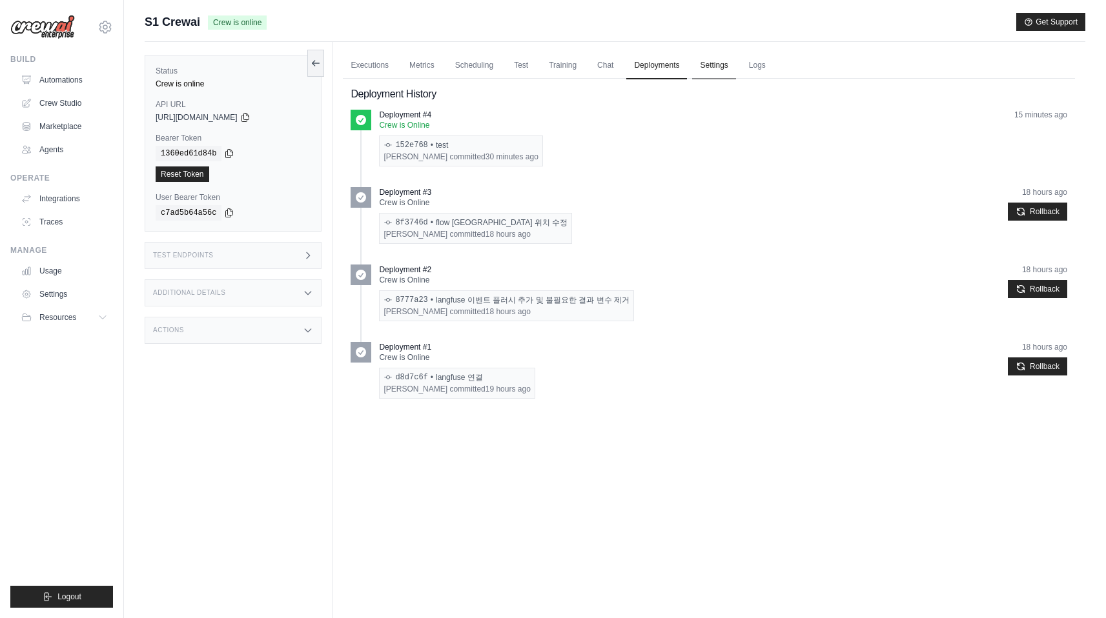
click at [699, 63] on link "Settings" at bounding box center [713, 65] width 43 height 27
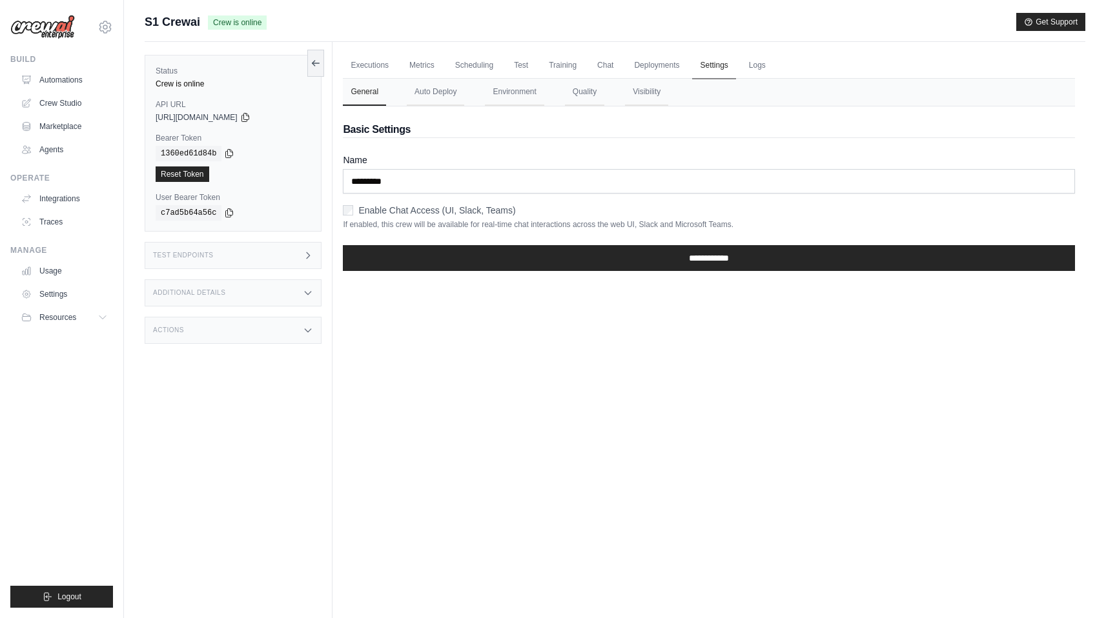
click at [712, 67] on link "Settings" at bounding box center [713, 65] width 43 height 27
click at [741, 68] on link "Logs" at bounding box center [757, 65] width 32 height 27
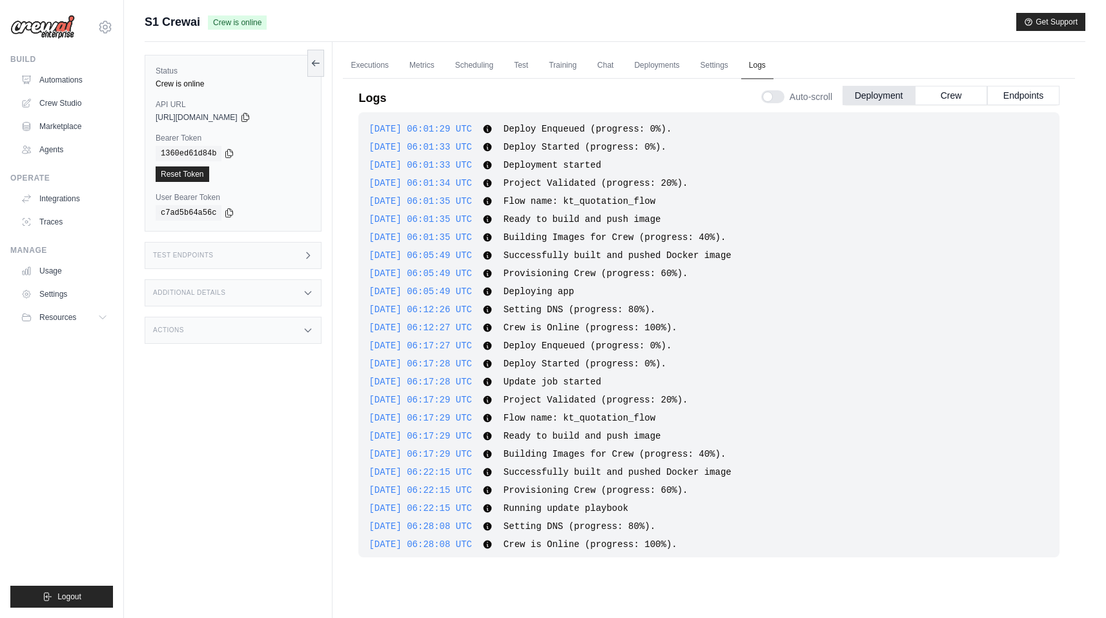
scroll to position [443, 0]
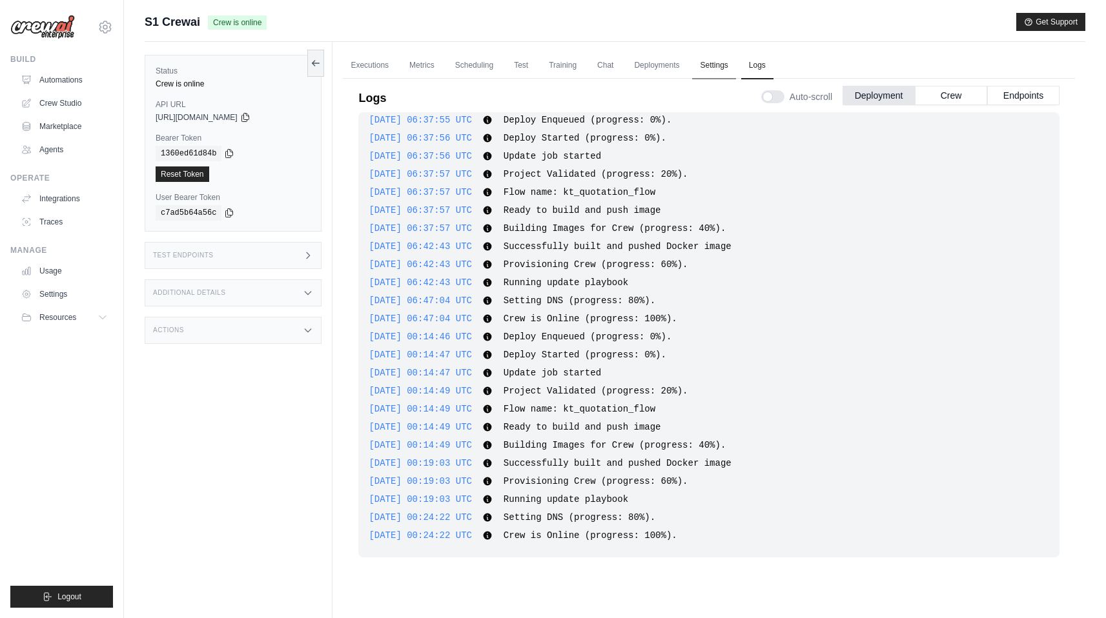
click at [700, 66] on link "Settings" at bounding box center [713, 65] width 43 height 27
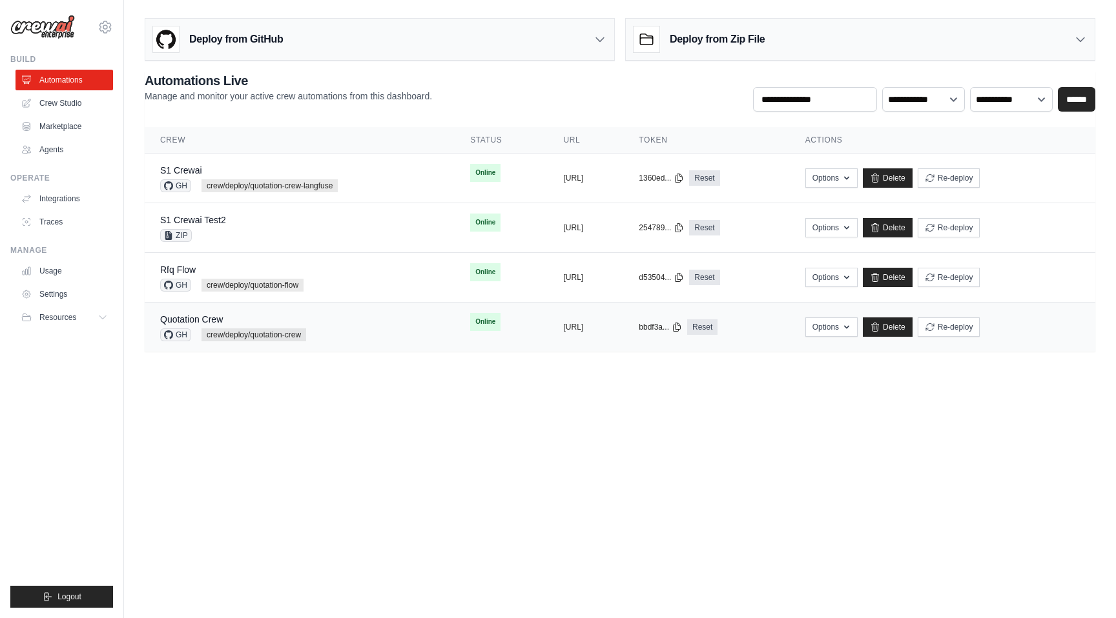
click at [353, 331] on div "Quotation Crew GH crew/deploy/quotation-crew" at bounding box center [299, 327] width 279 height 28
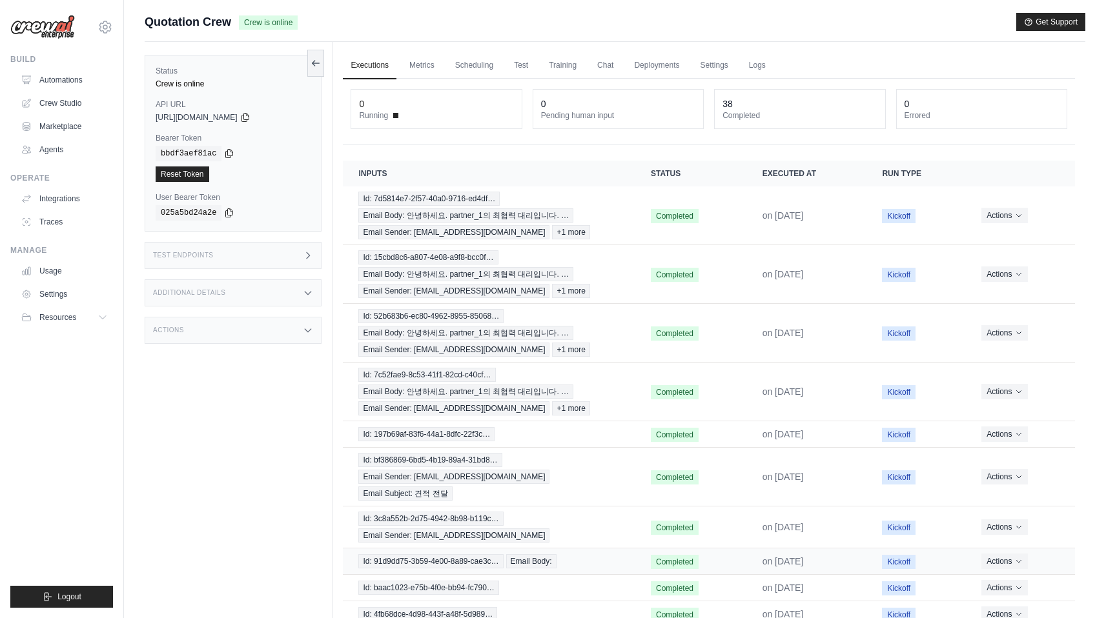
scroll to position [55, 0]
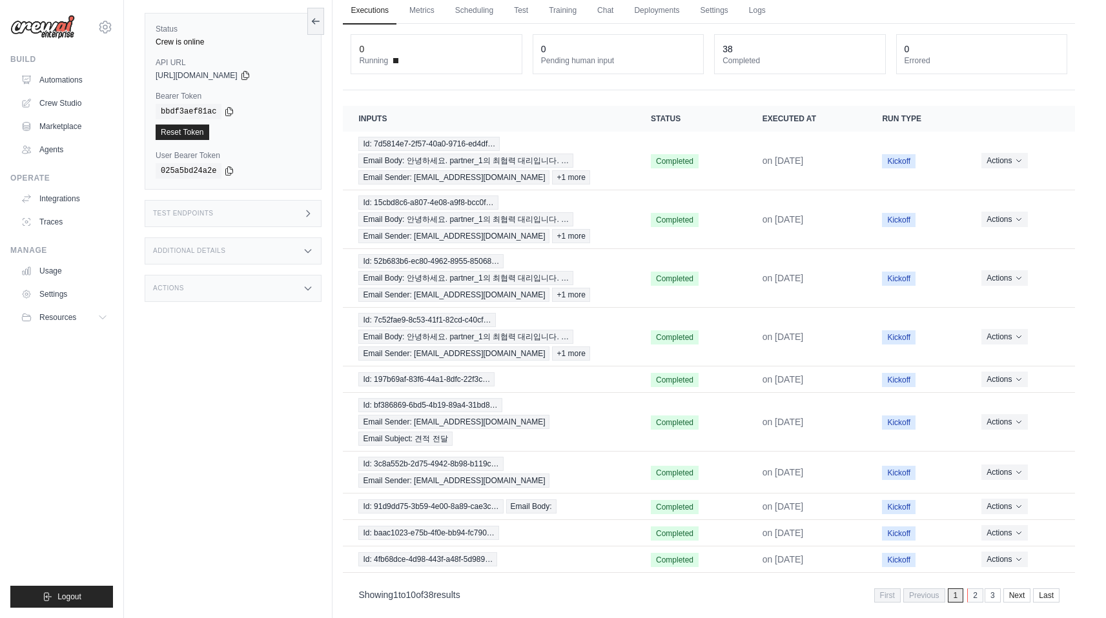
click at [975, 589] on link "2" at bounding box center [975, 596] width 16 height 14
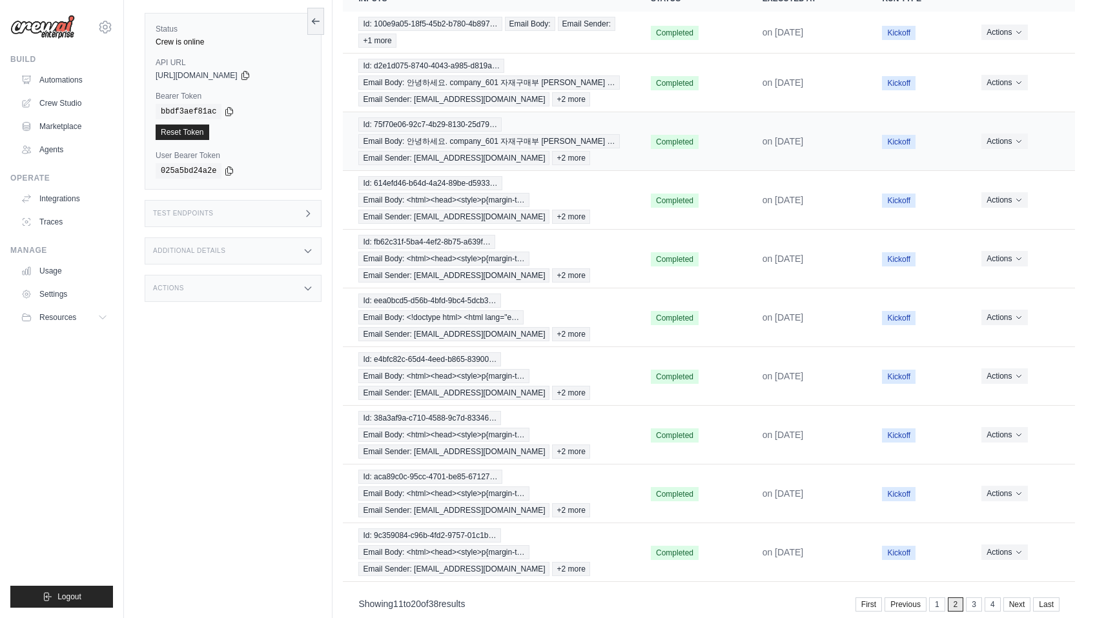
scroll to position [159, 0]
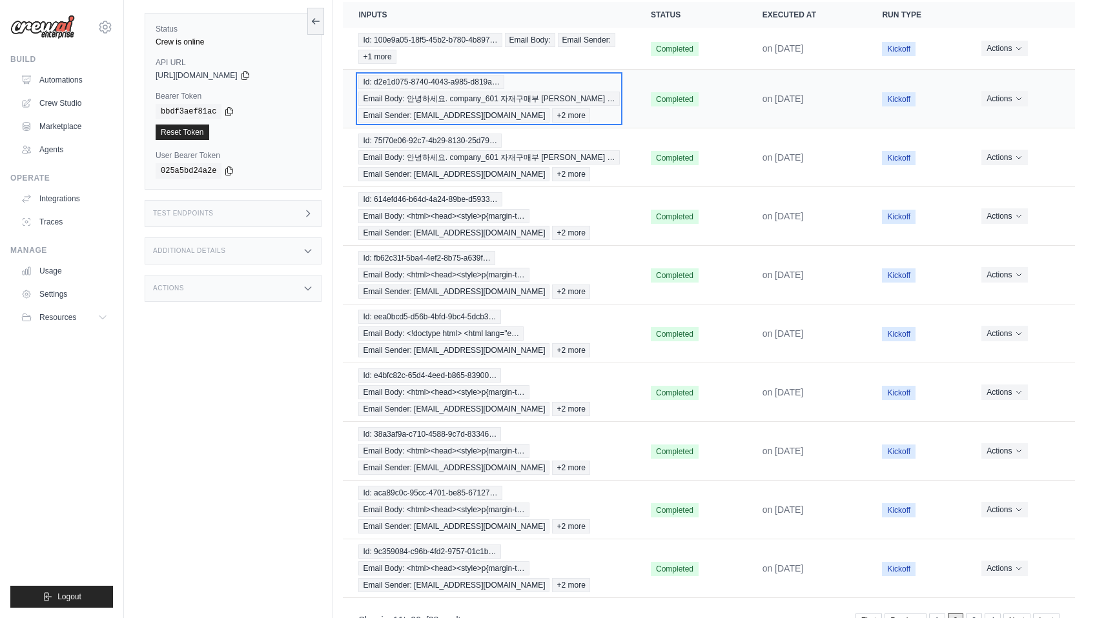
click at [577, 83] on div "Id: d2e1d075-8740-4043-a985-d819a… Email Body: 안녕하세요. company_601 자재구매부 [PERSON…" at bounding box center [488, 99] width 261 height 48
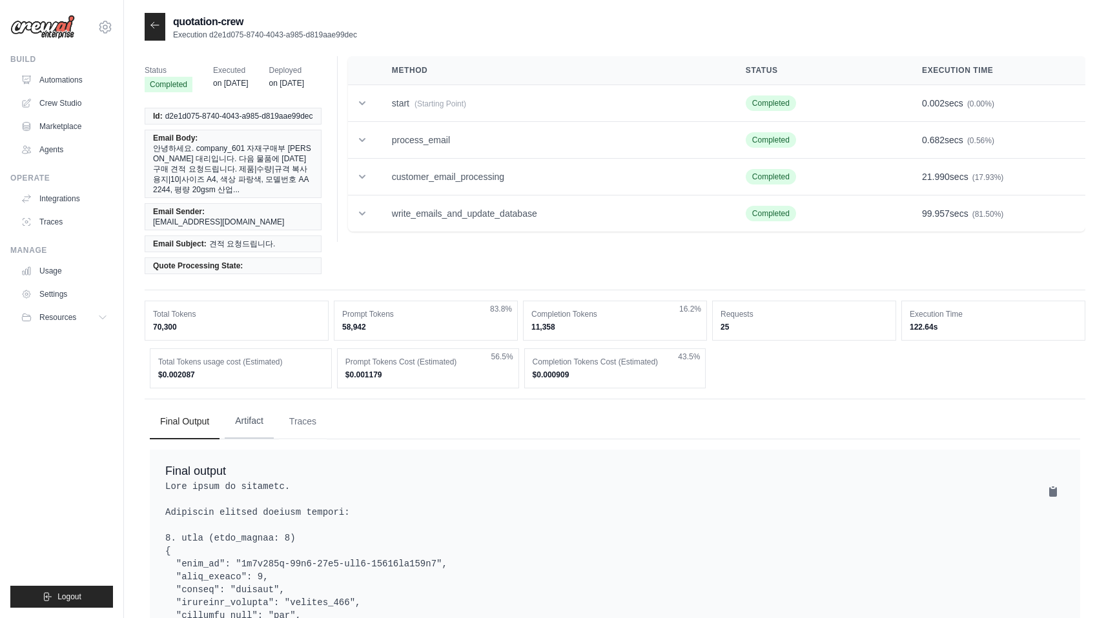
click at [258, 404] on button "Artifact" at bounding box center [249, 421] width 49 height 35
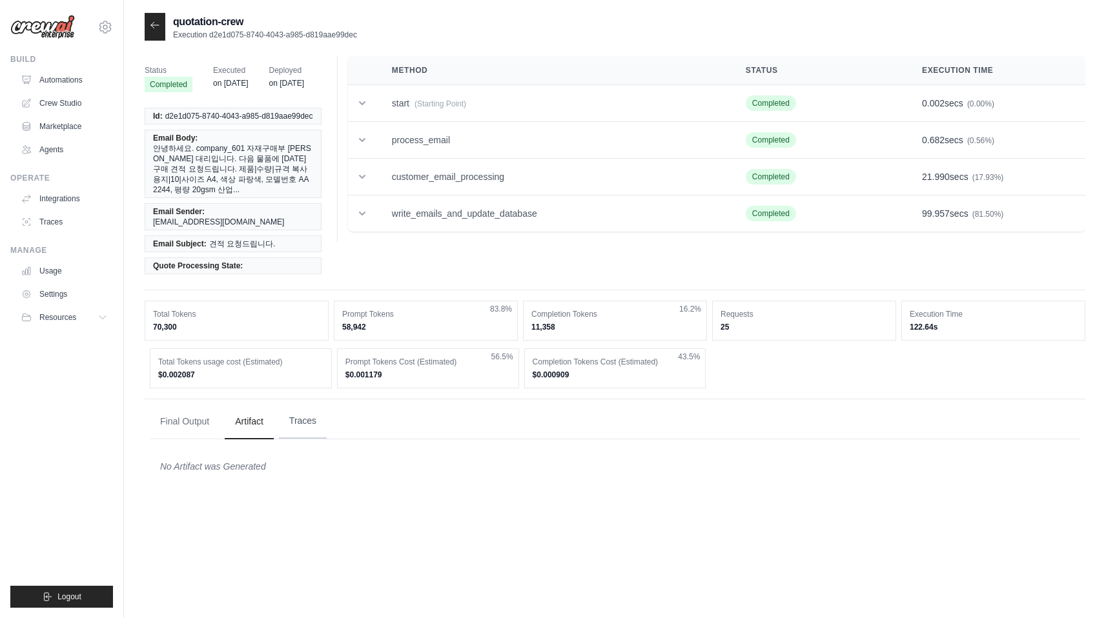
click at [285, 404] on button "Traces" at bounding box center [303, 421] width 48 height 35
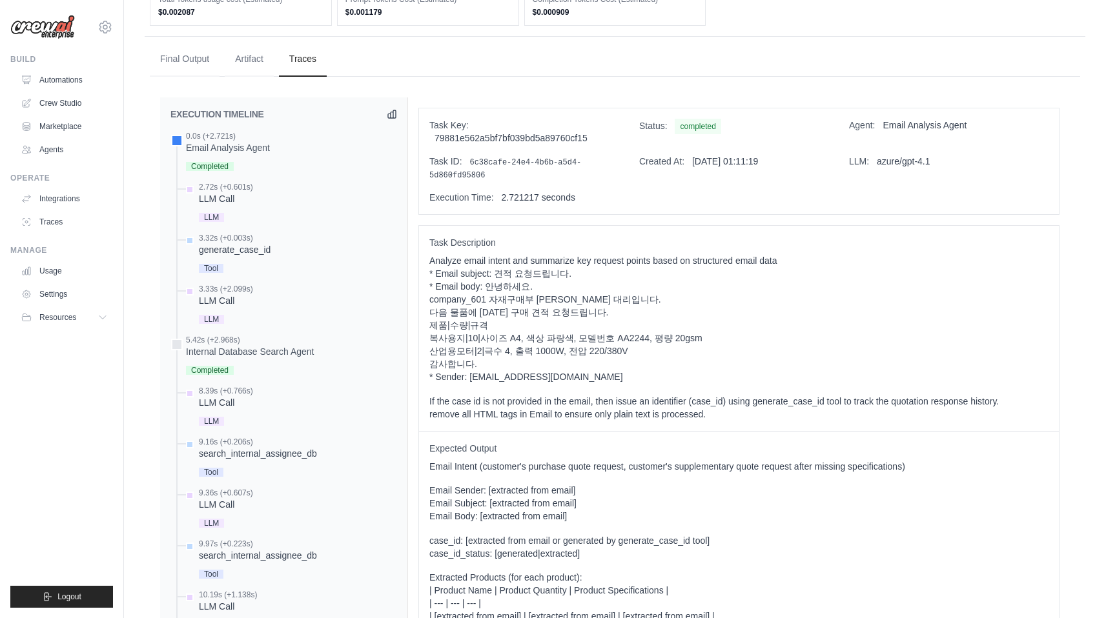
scroll to position [373, 0]
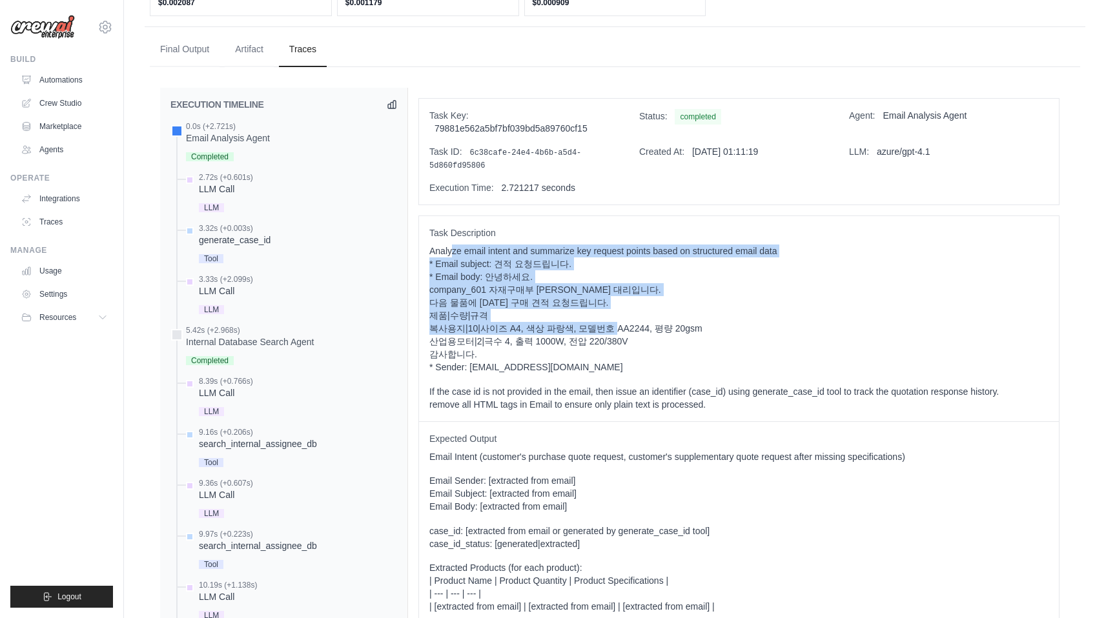
drag, startPoint x: 450, startPoint y: 223, endPoint x: 593, endPoint y: 296, distance: 161.1
click at [593, 296] on p "Analyze email intent and summarize key request points based on structured email…" at bounding box center [738, 309] width 619 height 129
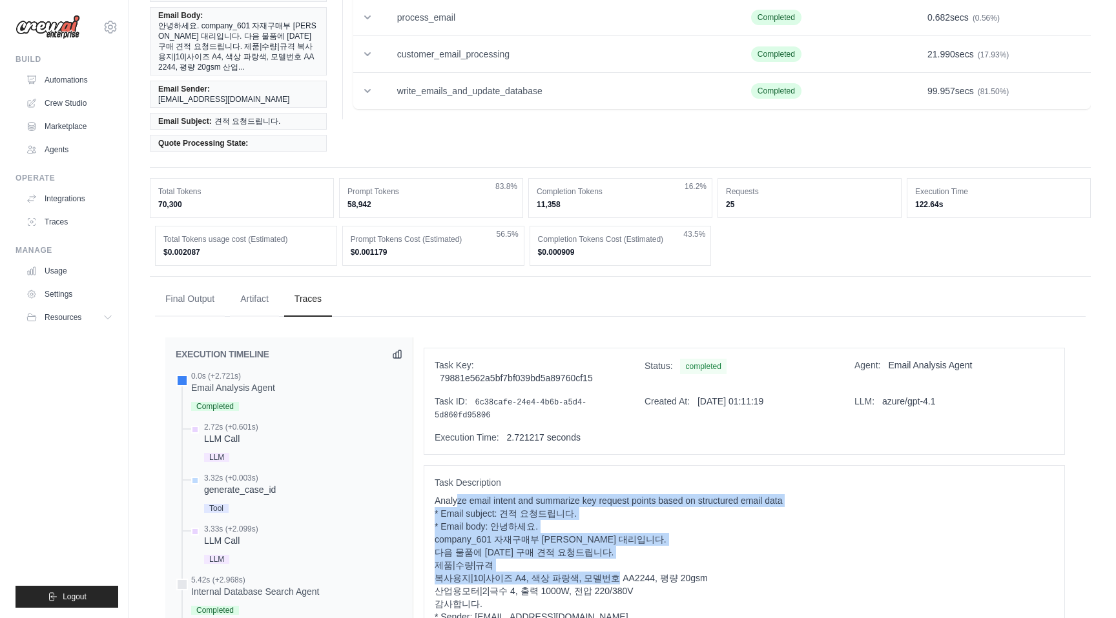
scroll to position [0, 0]
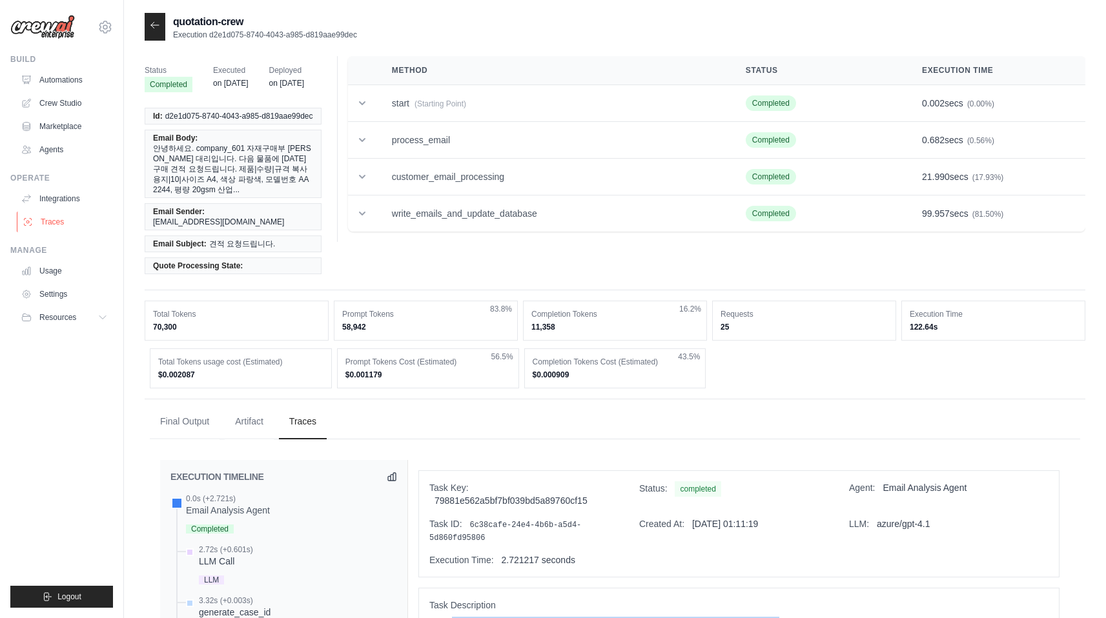
click at [70, 220] on link "Traces" at bounding box center [65, 222] width 97 height 21
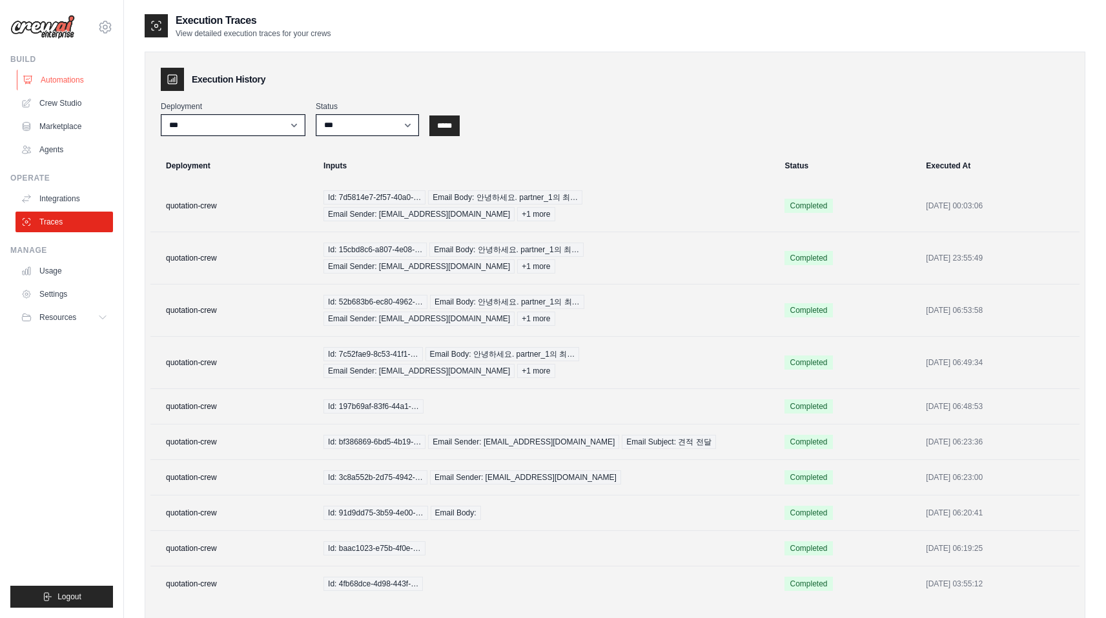
click at [84, 82] on link "Automations" at bounding box center [65, 80] width 97 height 21
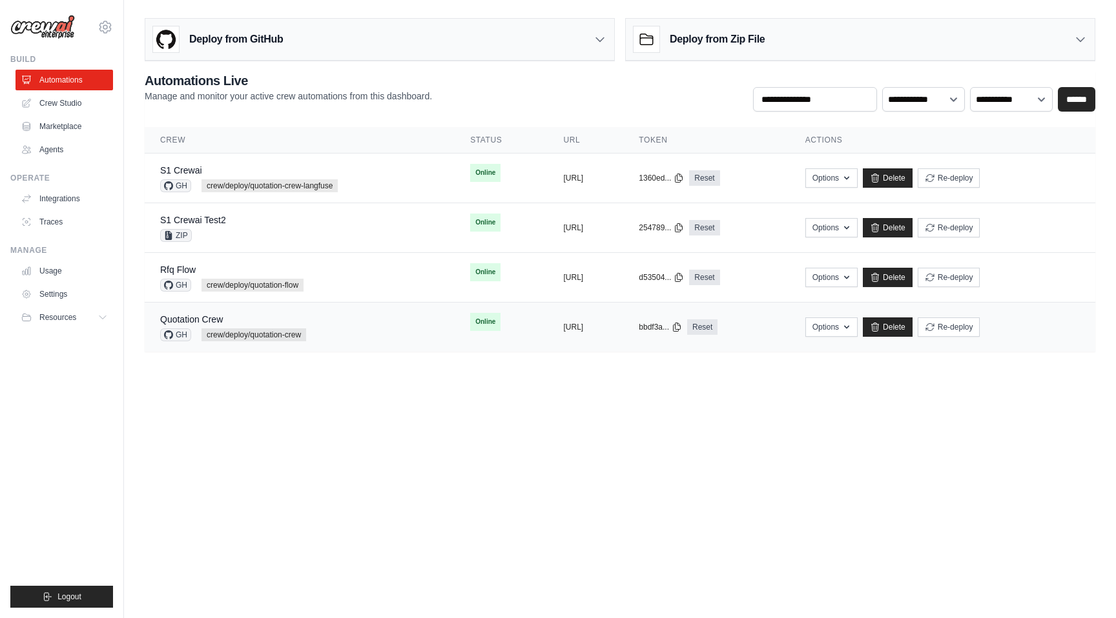
click at [382, 328] on div "Quotation Crew GH crew/deploy/quotation-crew" at bounding box center [299, 327] width 279 height 28
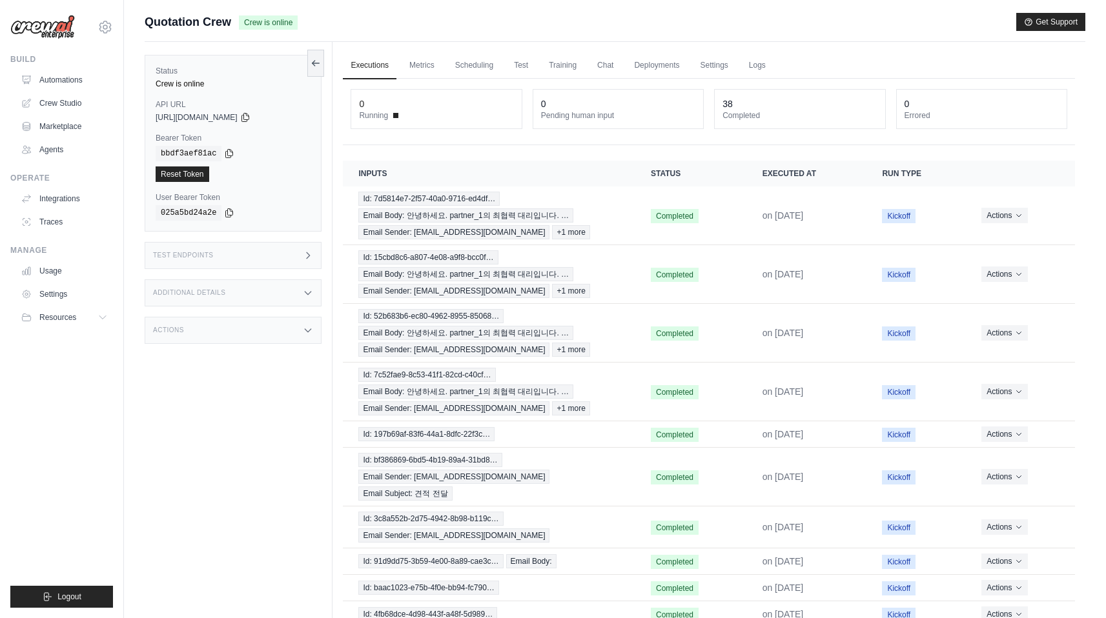
scroll to position [55, 0]
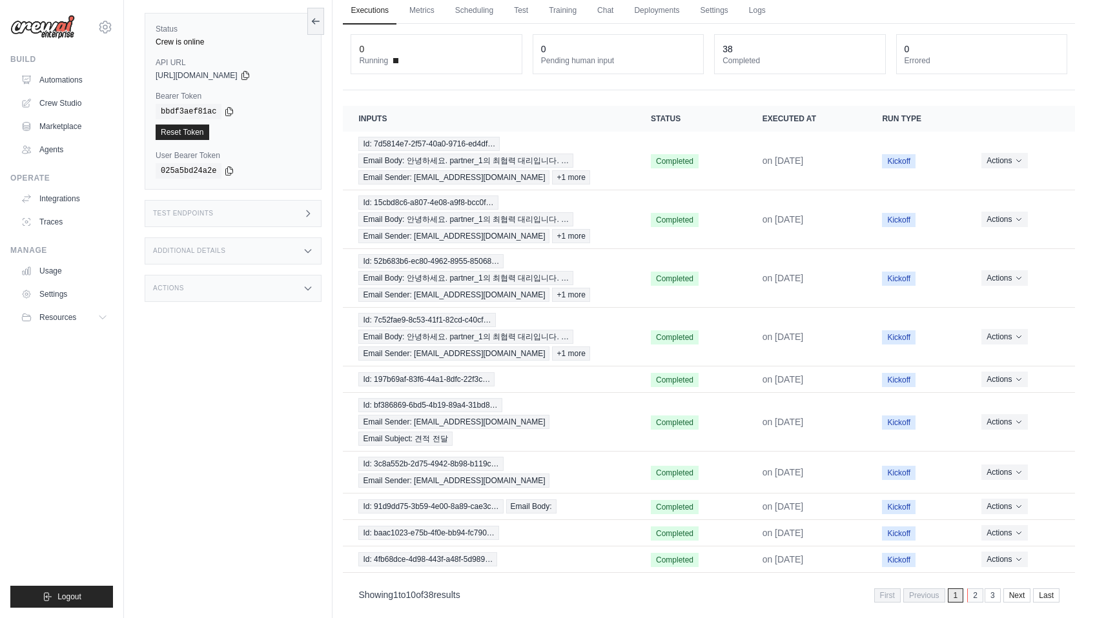
click at [976, 589] on link "2" at bounding box center [975, 596] width 16 height 14
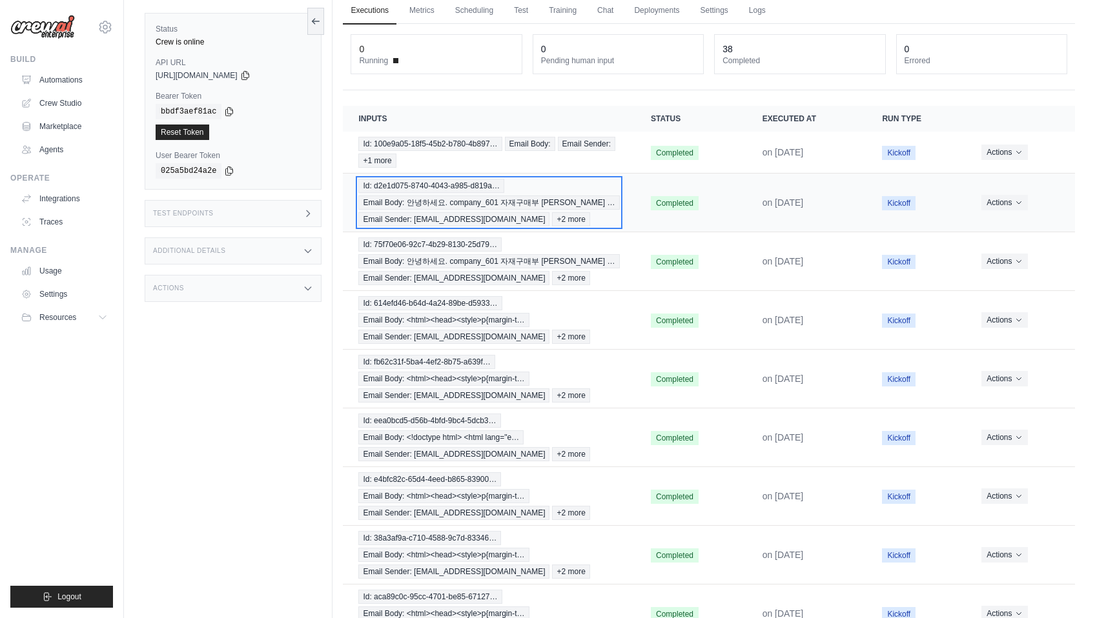
click at [598, 209] on div "Id: d2e1d075-8740-4043-a985-d819a… Email Body: 안녕하세요. company_601 자재구매부 김사원 … E…" at bounding box center [488, 203] width 261 height 48
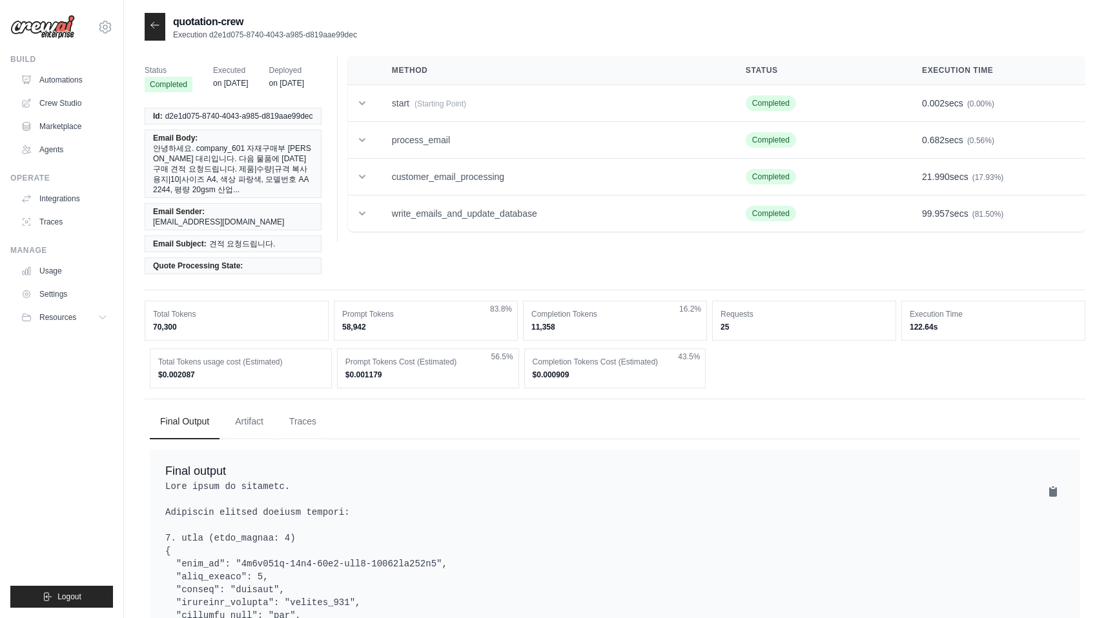
scroll to position [57, 0]
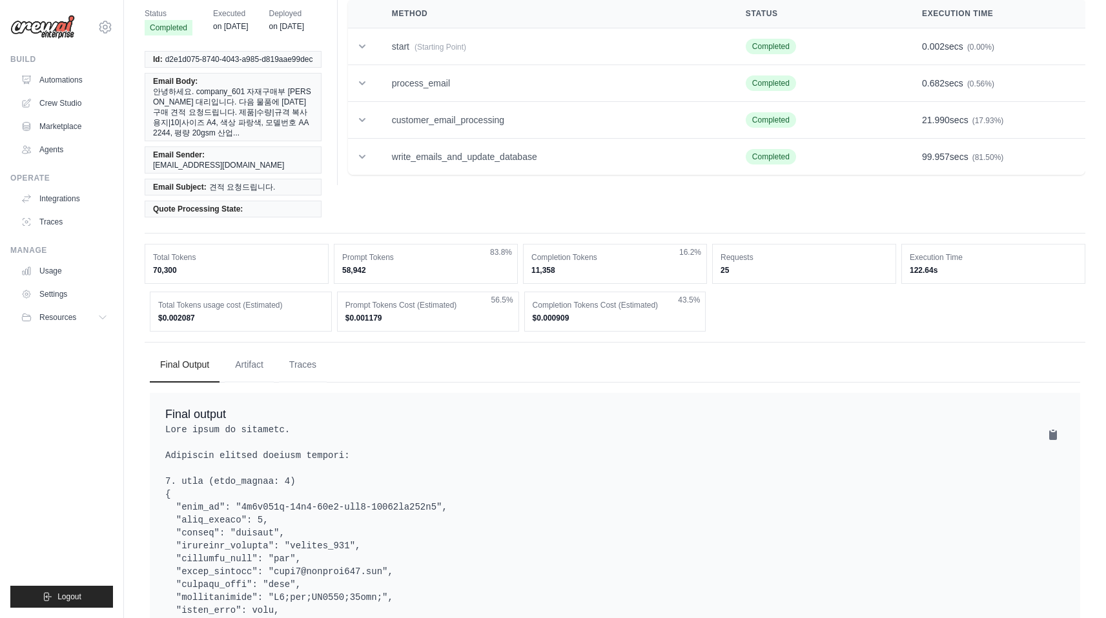
drag, startPoint x: 187, startPoint y: 246, endPoint x: 147, endPoint y: 246, distance: 40.0
click at [147, 246] on div "Total Tokens 70,300" at bounding box center [237, 264] width 184 height 40
copy dd "70,300"
click at [507, 348] on ul "Final Output Artifact Traces" at bounding box center [615, 365] width 930 height 35
drag, startPoint x: 201, startPoint y: 245, endPoint x: 152, endPoint y: 245, distance: 48.4
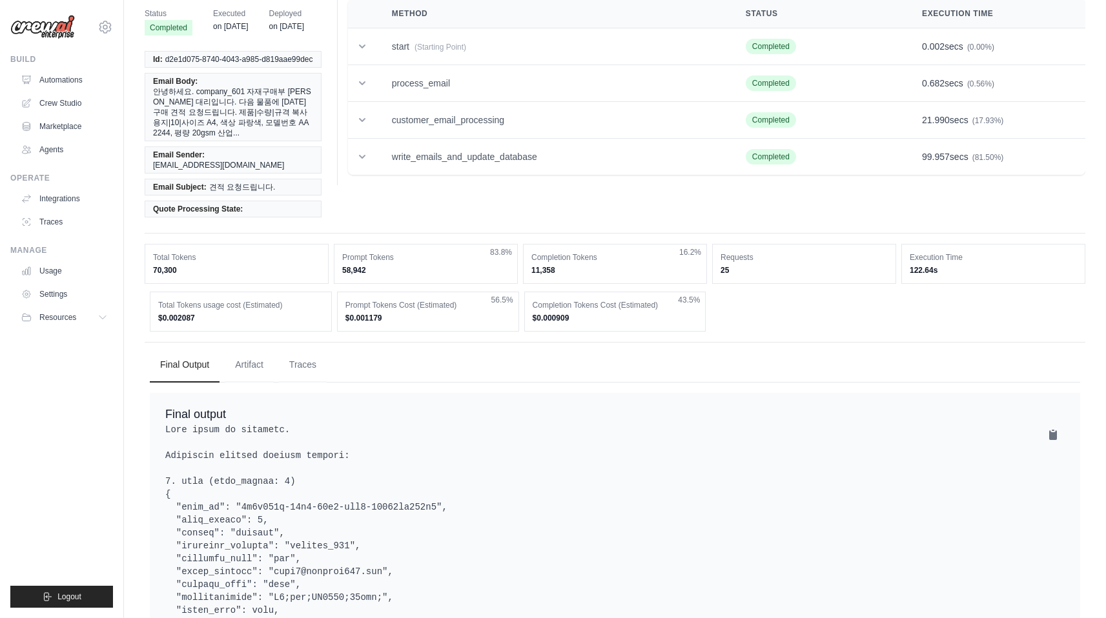
click at [152, 245] on div "Total Tokens 70,300" at bounding box center [237, 264] width 184 height 40
drag, startPoint x: 556, startPoint y: 243, endPoint x: 309, endPoint y: 238, distance: 247.3
click at [309, 244] on div "Total Tokens 70,300 Prompt Tokens 58,942 83.8% Completion Tokens 11,358 16.2% R…" at bounding box center [615, 264] width 941 height 40
click at [380, 256] on div "Prompt Tokens 58,942 83.8%" at bounding box center [426, 264] width 184 height 40
drag, startPoint x: 605, startPoint y: 247, endPoint x: 274, endPoint y: 230, distance: 331.0
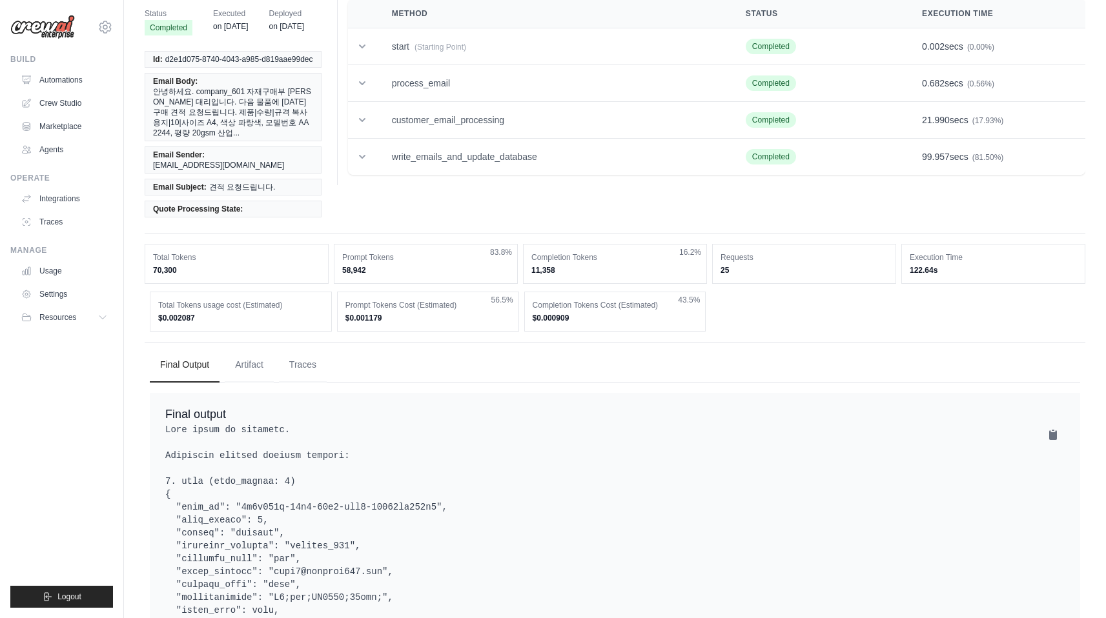
click at [274, 244] on div "Total Tokens 70,300 Prompt Tokens 58,942 83.8% Completion Tokens 11,358 16.2% R…" at bounding box center [615, 264] width 941 height 40
click at [452, 244] on div "Prompt Tokens 58,942 83.8%" at bounding box center [426, 264] width 184 height 40
drag, startPoint x: 567, startPoint y: 256, endPoint x: 146, endPoint y: 237, distance: 422.0
click at [146, 244] on div "Total Tokens 70,300 Prompt Tokens 58,942 83.8% Completion Tokens 11,358 16.2% R…" at bounding box center [615, 264] width 941 height 40
copy div "Total Tokens 70,300 Prompt Tokens 58,942 83.8% Completion Tokens 11,358"
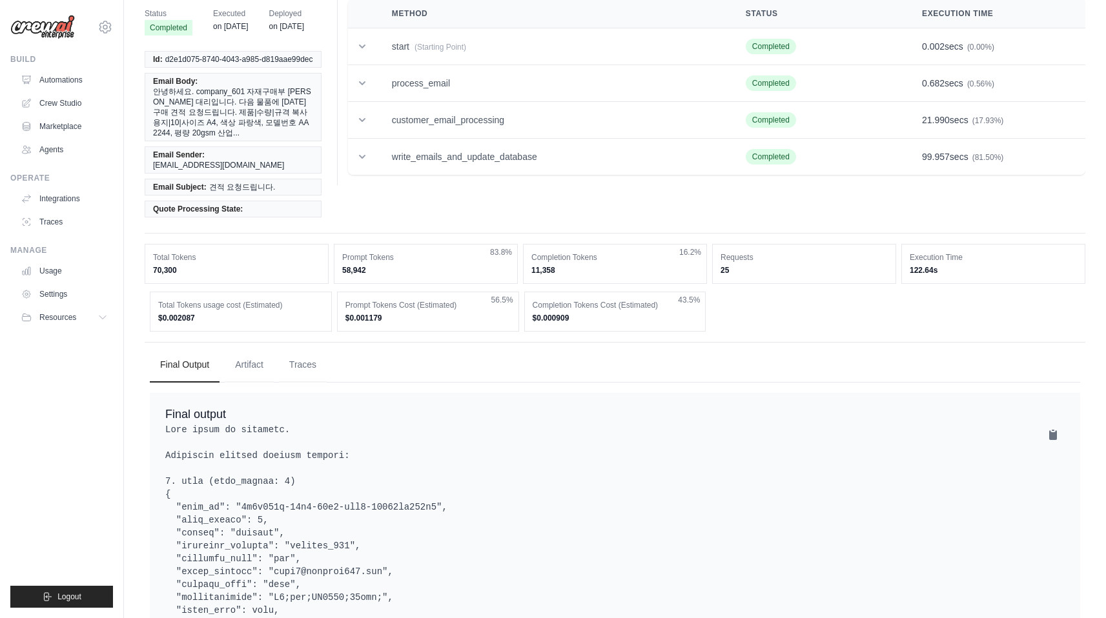
drag, startPoint x: 214, startPoint y: 303, endPoint x: 158, endPoint y: 296, distance: 56.7
click at [158, 296] on div "Total Tokens usage cost (Estimated) $0.002087" at bounding box center [241, 312] width 182 height 40
copy dd "$0.002087"
click at [232, 313] on dd "$0.002087" at bounding box center [240, 318] width 165 height 10
drag, startPoint x: 228, startPoint y: 300, endPoint x: 155, endPoint y: 288, distance: 73.9
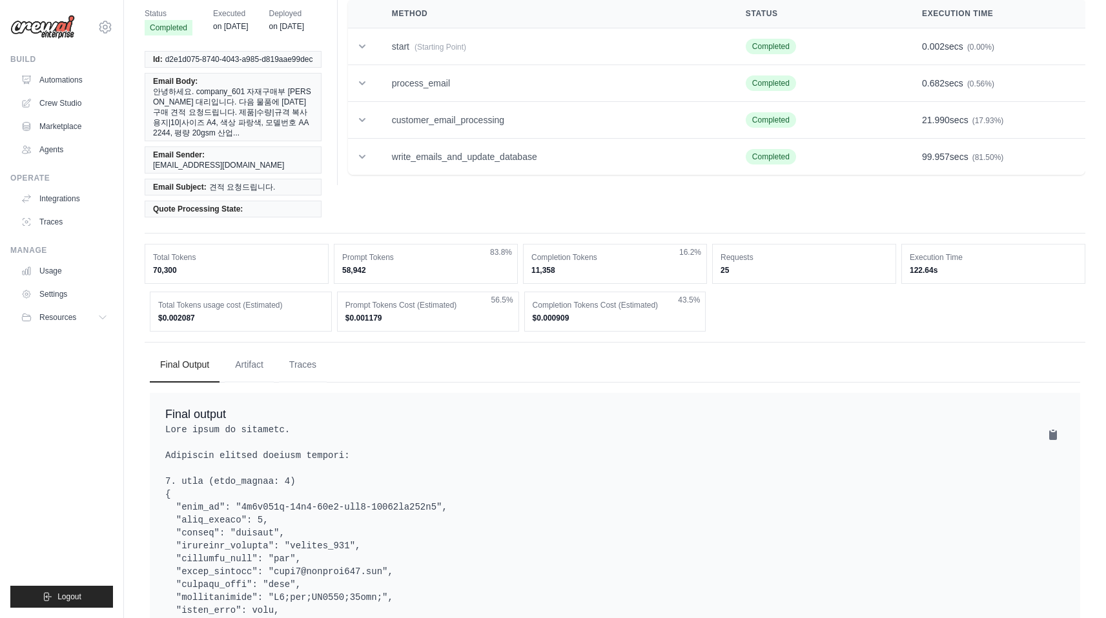
click at [155, 292] on div "Total Tokens usage cost (Estimated) $0.002087" at bounding box center [241, 312] width 182 height 40
copy div "Total Tokens usage cost (Estimated) $0.002087"
click at [411, 313] on dd "$0.001179" at bounding box center [427, 318] width 165 height 10
click at [392, 313] on dd "$0.001179" at bounding box center [427, 318] width 165 height 10
drag, startPoint x: 605, startPoint y: 291, endPoint x: 381, endPoint y: 272, distance: 224.9
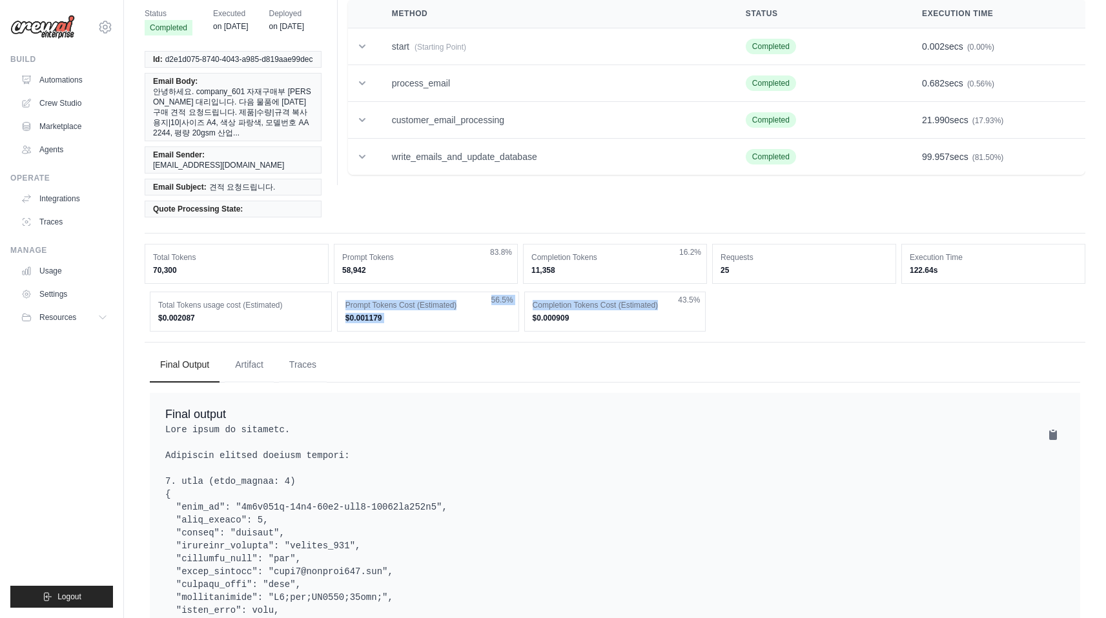
click at [381, 292] on div "Total Tokens usage cost (Estimated) $0.002087 Prompt Tokens Cost (Estimated) $0…" at bounding box center [615, 312] width 930 height 40
click at [613, 300] on dt "Completion Tokens Cost (Estimated)" at bounding box center [615, 305] width 165 height 10
click at [582, 313] on dd "$0.000909" at bounding box center [615, 318] width 165 height 10
click at [581, 348] on ul "Final Output Artifact Traces" at bounding box center [615, 365] width 930 height 35
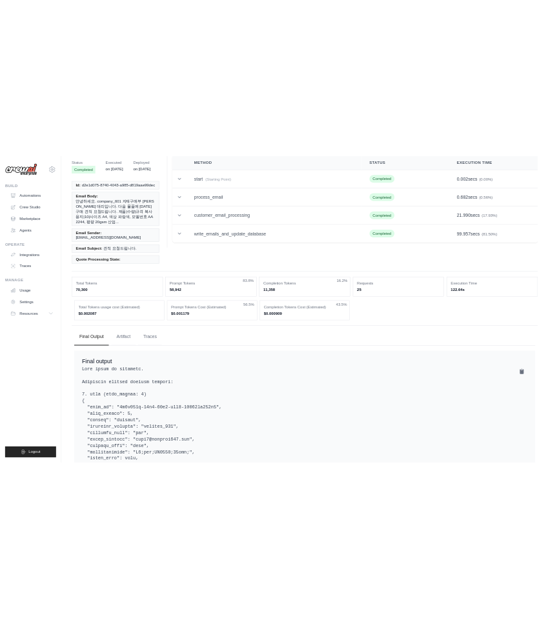
scroll to position [0, 0]
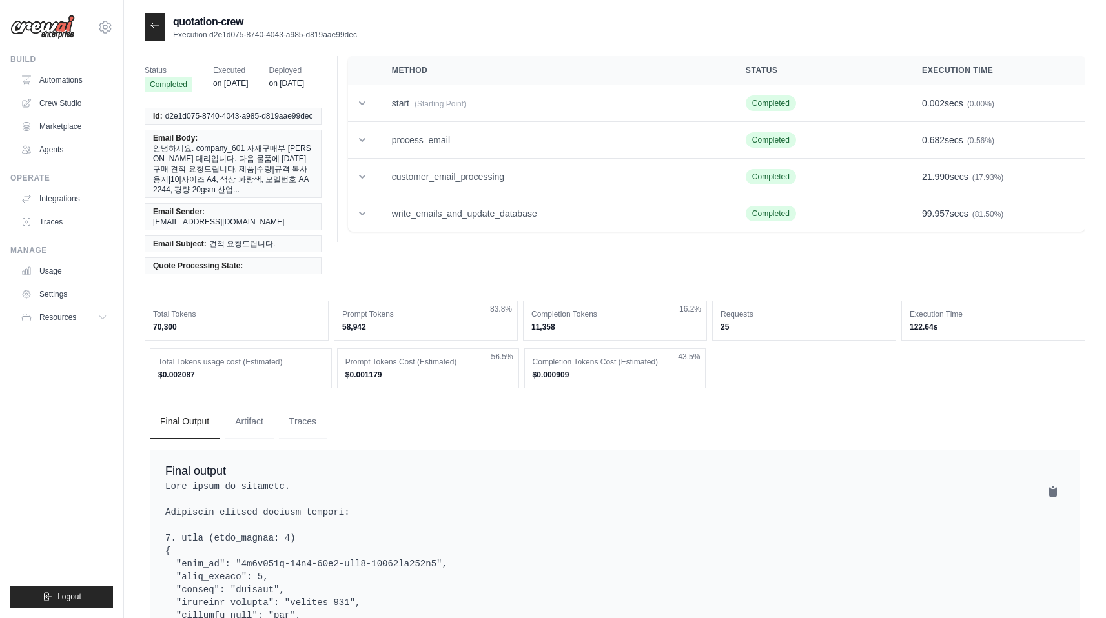
click at [526, 32] on div "quotation-crew Execution d2e1d075-8740-4043-a985-d819aae99dec" at bounding box center [615, 27] width 941 height 28
click at [68, 68] on div "Build Automations Crew Studio Marketplace Agents" at bounding box center [61, 107] width 103 height 106
